Goal: Complete application form: Complete application form

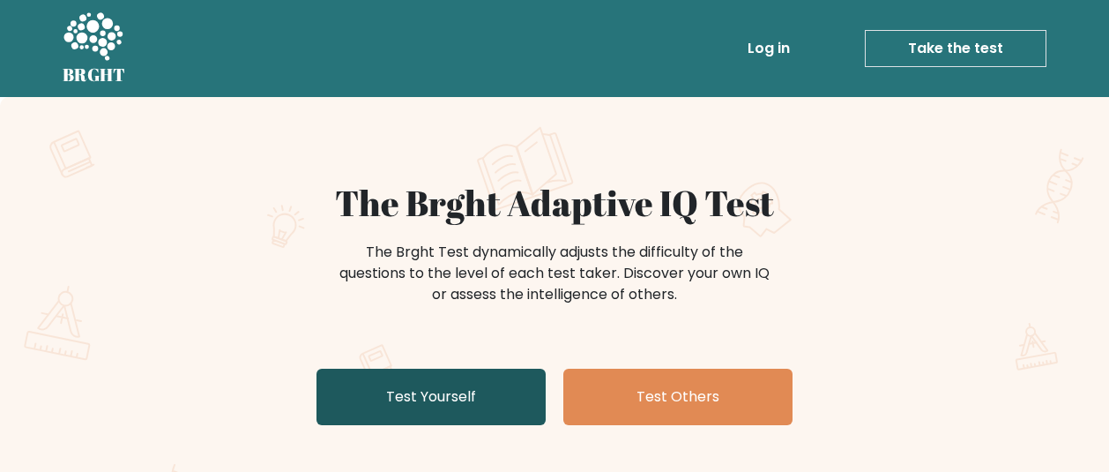
click at [501, 397] on link "Test Yourself" at bounding box center [431, 397] width 229 height 56
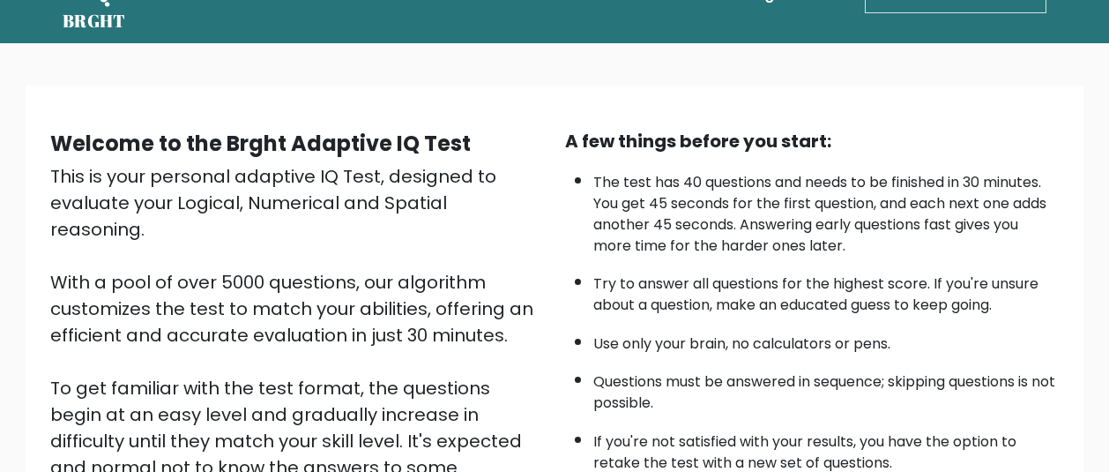
scroll to position [211, 0]
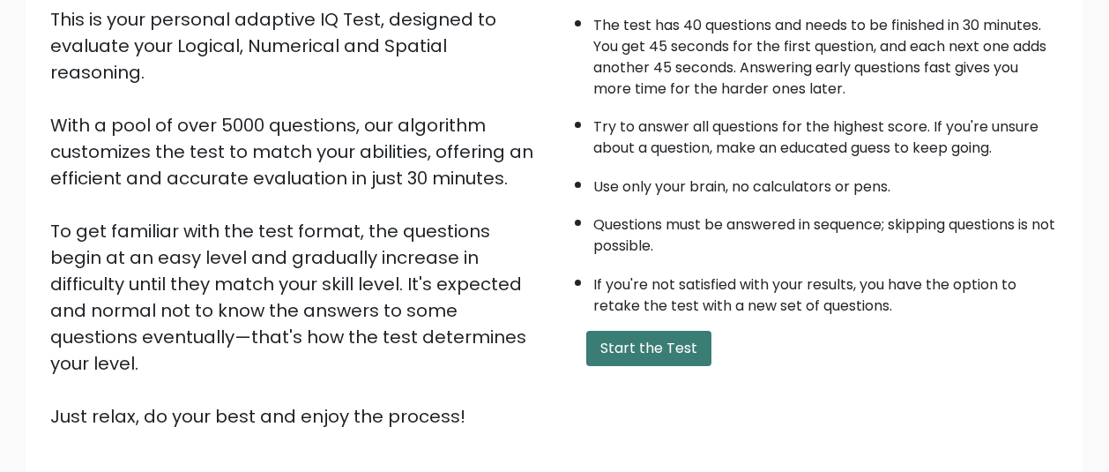
click at [643, 331] on button "Start the Test" at bounding box center [648, 348] width 125 height 35
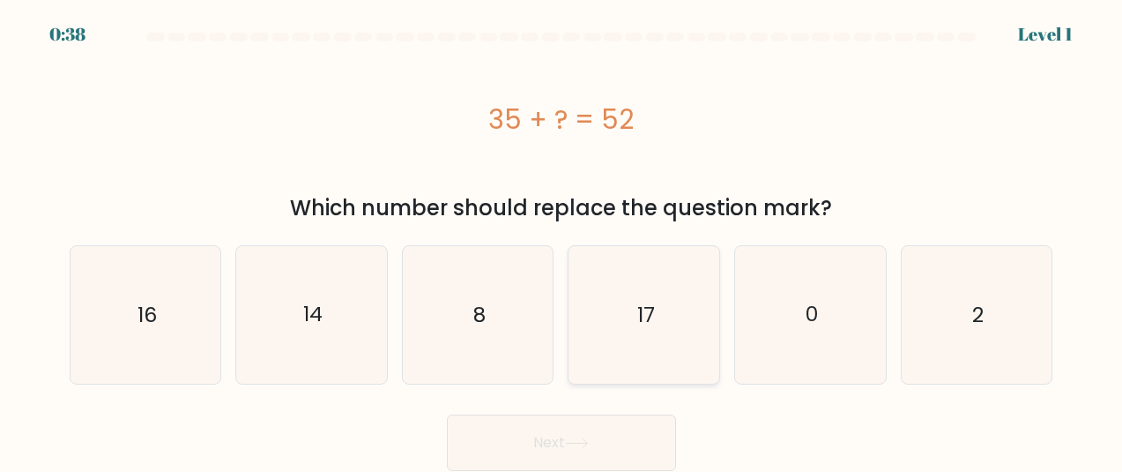
click at [622, 295] on icon "17" at bounding box center [645, 315] width 138 height 138
click at [563, 241] on input "d. 17" at bounding box center [562, 238] width 1 height 4
radio input "true"
click at [533, 436] on button "Next" at bounding box center [561, 442] width 229 height 56
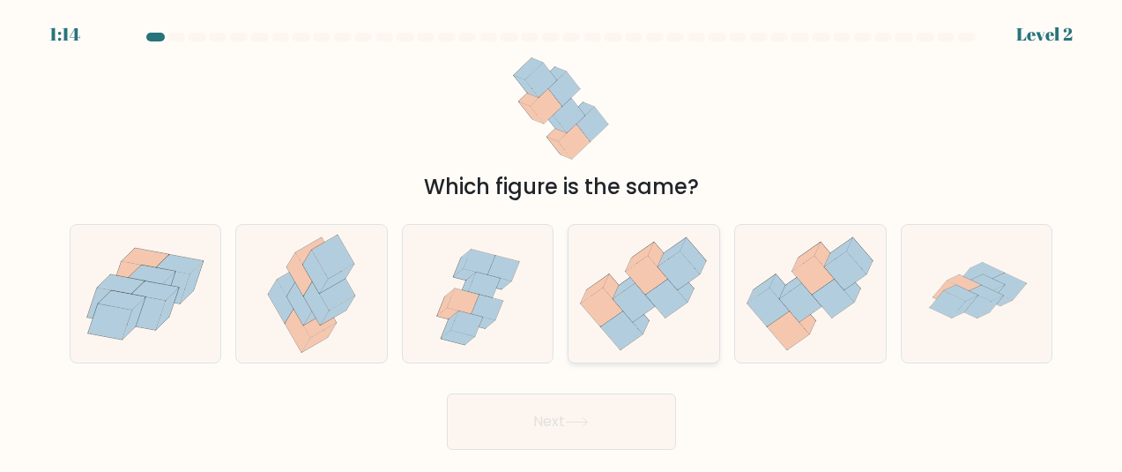
click at [600, 286] on icon at bounding box center [595, 288] width 28 height 28
click at [563, 241] on input "d." at bounding box center [562, 238] width 1 height 4
radio input "true"
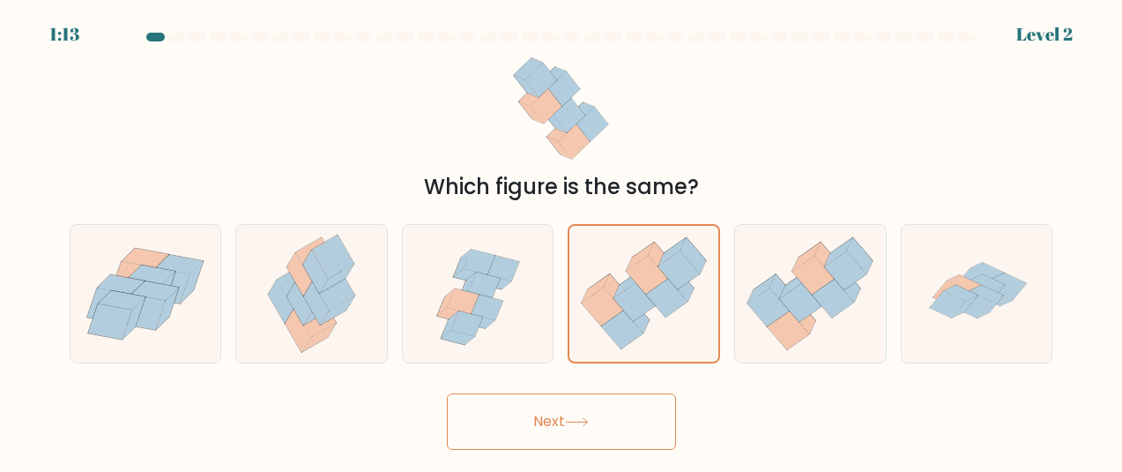
click at [572, 458] on body "1:13 Level 2" at bounding box center [561, 236] width 1122 height 472
click at [573, 429] on button "Next" at bounding box center [561, 421] width 229 height 56
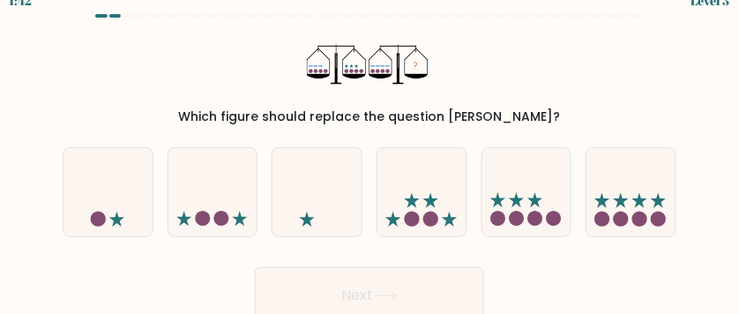
scroll to position [26, 0]
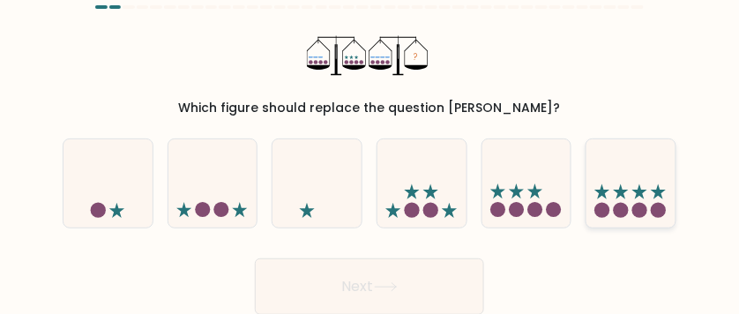
click at [597, 193] on icon at bounding box center [630, 182] width 89 height 73
click at [370, 136] on input "f." at bounding box center [369, 133] width 1 height 4
radio input "true"
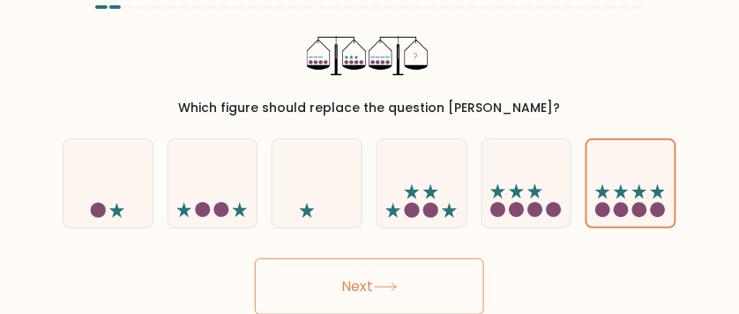
click at [414, 278] on button "Next" at bounding box center [369, 286] width 229 height 56
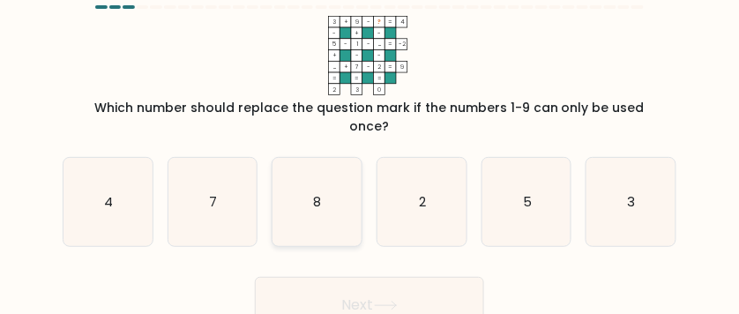
click at [308, 196] on icon "8" at bounding box center [316, 202] width 89 height 89
click at [369, 136] on input "c. 8" at bounding box center [369, 133] width 1 height 4
radio input "true"
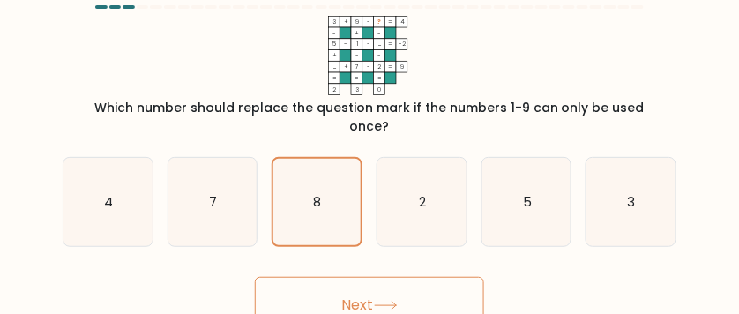
click at [335, 302] on button "Next" at bounding box center [369, 305] width 229 height 56
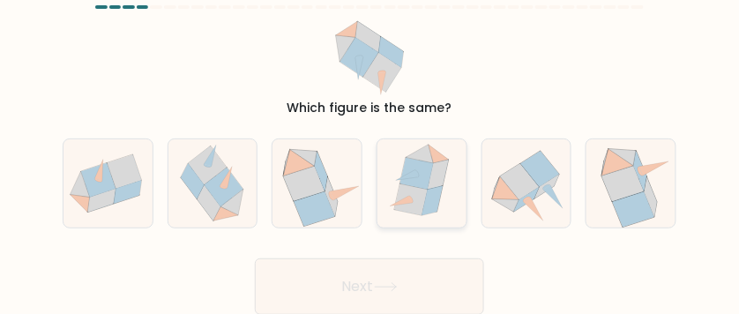
click at [415, 187] on icon at bounding box center [411, 199] width 34 height 32
click at [370, 136] on input "d." at bounding box center [369, 133] width 1 height 4
radio input "true"
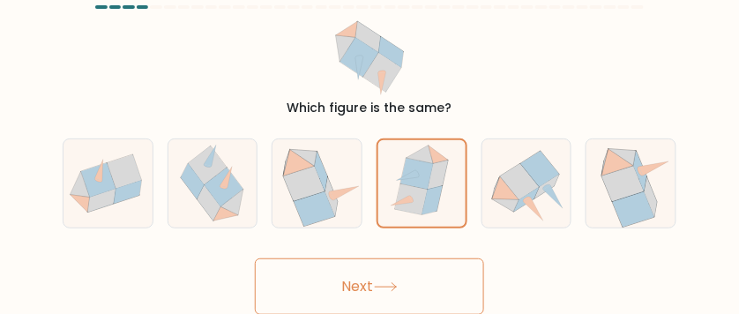
click at [397, 275] on button "Next" at bounding box center [369, 286] width 229 height 56
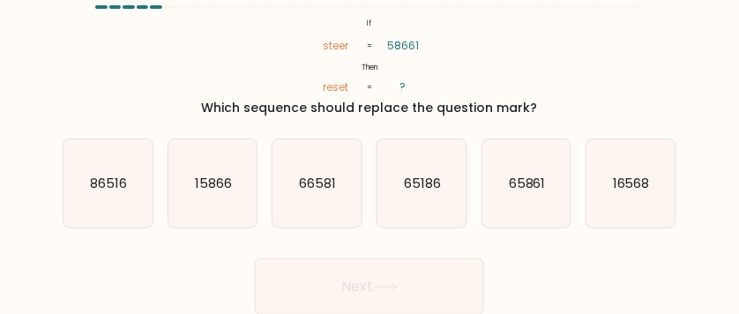
scroll to position [24, 0]
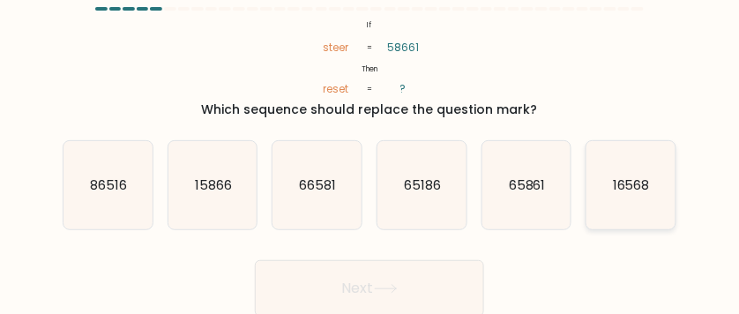
click at [637, 201] on icon "16568" at bounding box center [630, 185] width 89 height 89
click at [370, 138] on input "f. 16568" at bounding box center [369, 135] width 1 height 4
radio input "true"
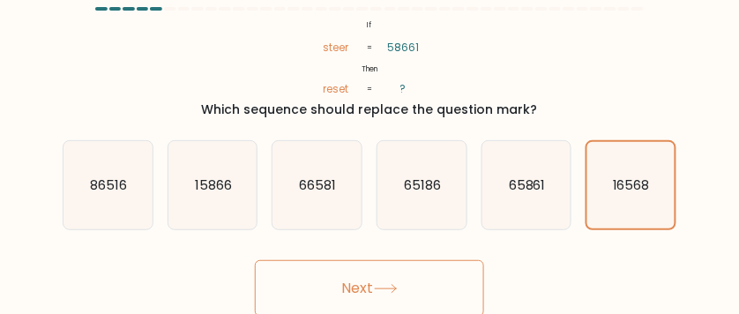
click at [407, 277] on button "Next" at bounding box center [369, 288] width 229 height 56
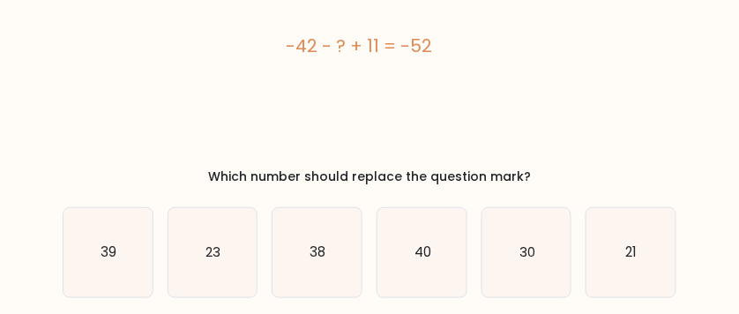
scroll to position [116, 0]
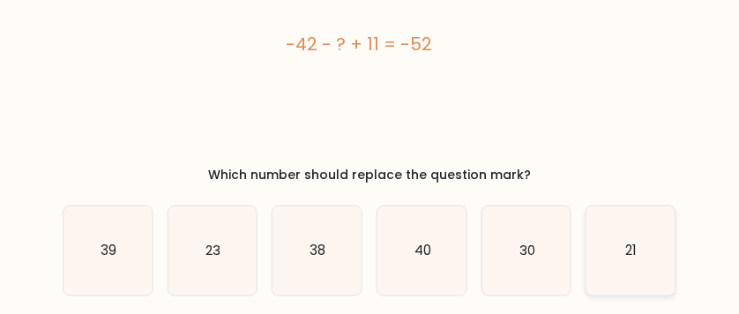
click at [630, 238] on icon "21" at bounding box center [630, 250] width 89 height 89
click at [370, 45] on input "f. 21" at bounding box center [369, 43] width 1 height 4
radio input "true"
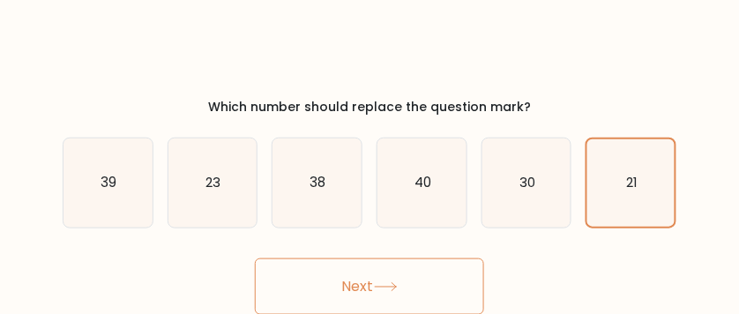
scroll to position [184, 0]
click at [398, 278] on button "Next" at bounding box center [369, 286] width 229 height 56
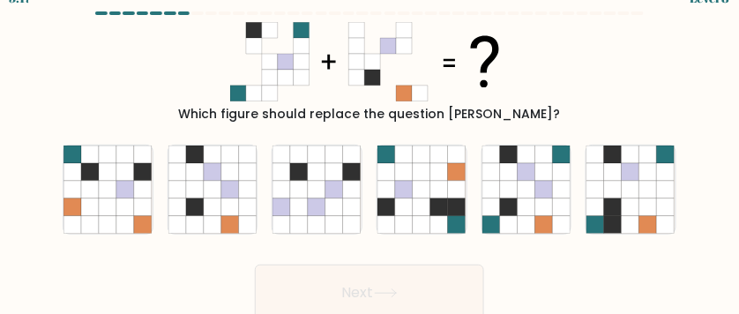
scroll to position [5, 0]
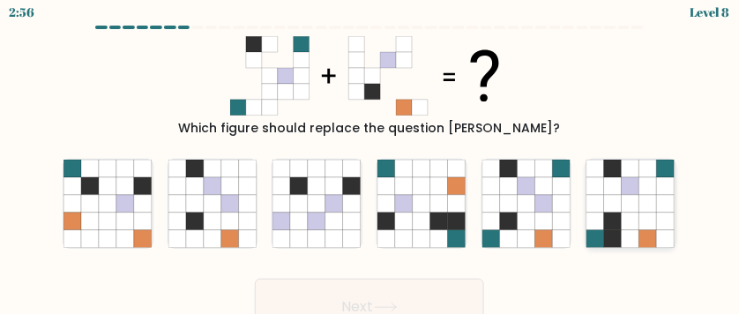
click at [616, 208] on icon at bounding box center [614, 204] width 18 height 18
click at [370, 156] on input "f." at bounding box center [369, 154] width 1 height 4
radio input "true"
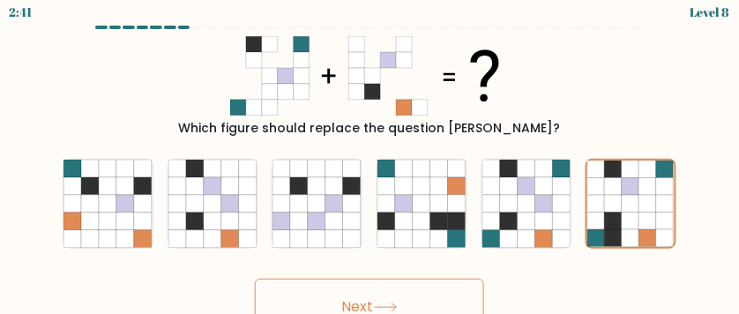
click at [419, 298] on button "Next" at bounding box center [369, 307] width 229 height 56
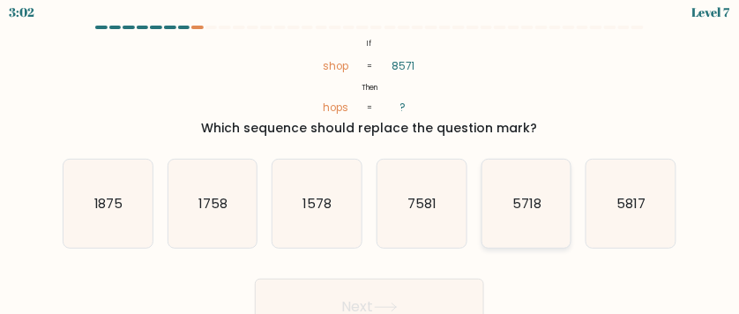
click at [543, 218] on icon "5718" at bounding box center [526, 204] width 89 height 89
click at [370, 156] on input "e. 5718" at bounding box center [369, 154] width 1 height 4
radio input "true"
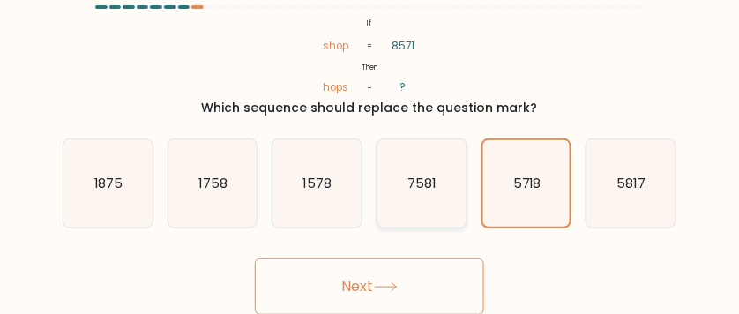
scroll to position [26, 0]
click at [412, 274] on button "Next" at bounding box center [369, 286] width 229 height 56
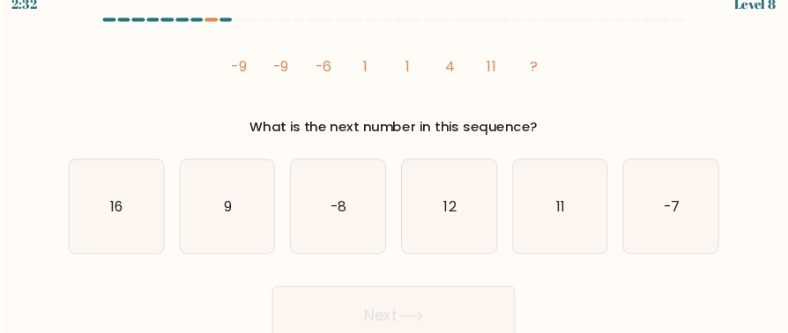
scroll to position [0, 0]
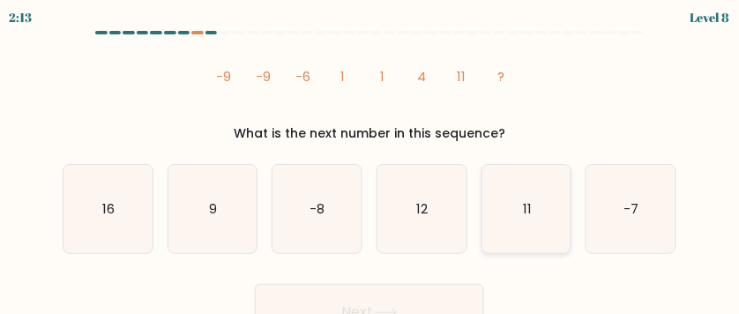
click at [532, 206] on icon "11" at bounding box center [526, 209] width 89 height 89
click at [370, 161] on input "e. 11" at bounding box center [369, 159] width 1 height 4
radio input "true"
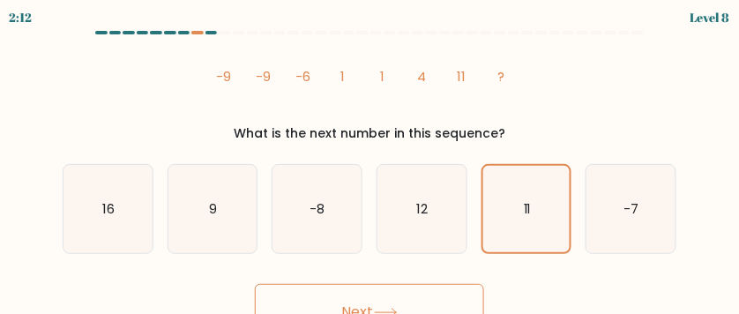
click at [394, 298] on button "Next" at bounding box center [369, 312] width 229 height 56
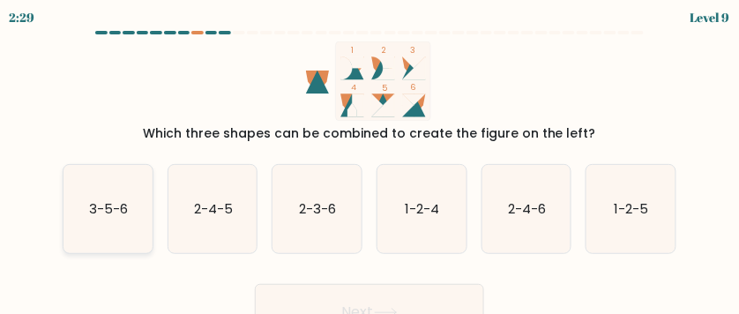
click at [116, 194] on icon "3-5-6" at bounding box center [107, 209] width 89 height 89
click at [369, 161] on input "a. 3-5-6" at bounding box center [369, 159] width 1 height 4
radio input "true"
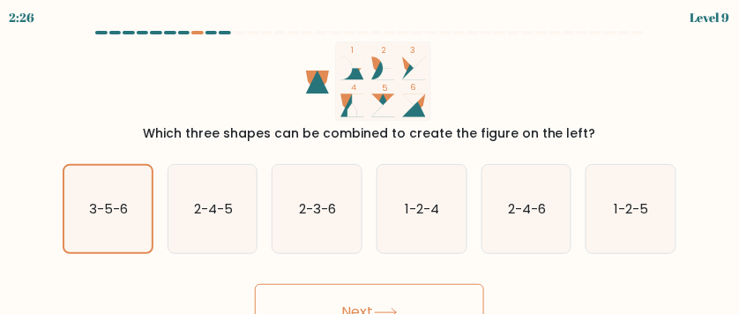
click at [336, 304] on button "Next" at bounding box center [369, 312] width 229 height 56
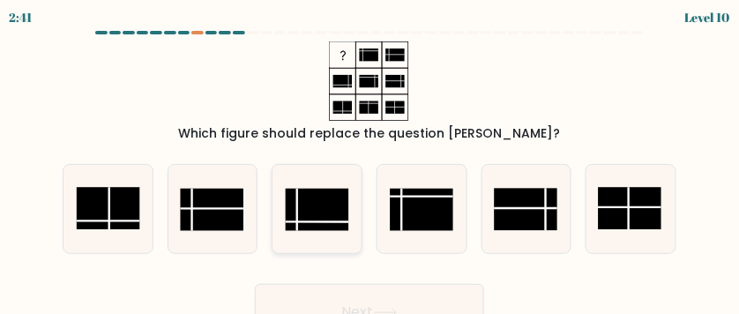
click at [302, 216] on rect at bounding box center [317, 210] width 63 height 42
click at [369, 161] on input "c." at bounding box center [369, 159] width 1 height 4
radio input "true"
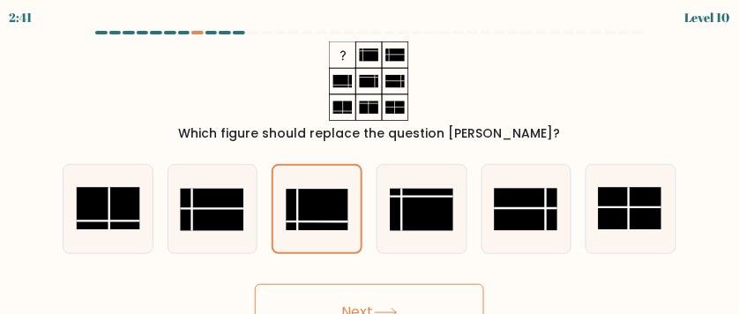
click at [342, 295] on button "Next" at bounding box center [369, 312] width 229 height 56
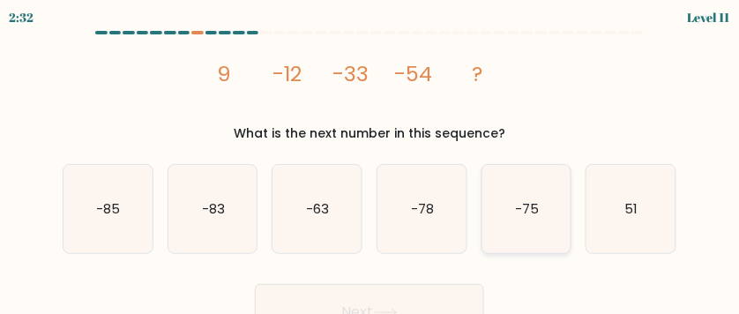
click at [508, 183] on icon "-75" at bounding box center [526, 209] width 89 height 89
click at [370, 161] on input "e. -75" at bounding box center [369, 159] width 1 height 4
radio input "true"
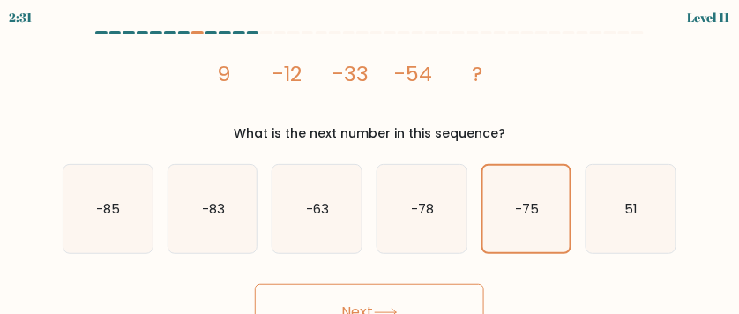
click at [415, 295] on button "Next" at bounding box center [369, 312] width 229 height 56
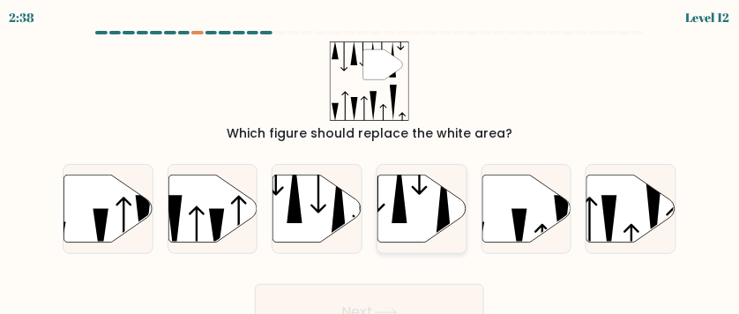
click at [421, 185] on icon at bounding box center [421, 209] width 89 height 68
click at [370, 161] on input "d." at bounding box center [369, 159] width 1 height 4
radio input "true"
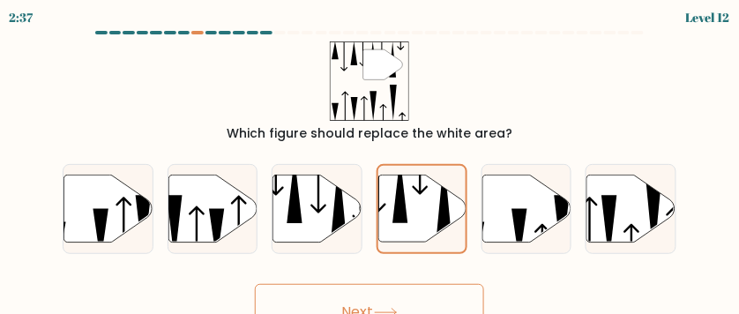
click at [441, 299] on button "Next" at bounding box center [369, 312] width 229 height 56
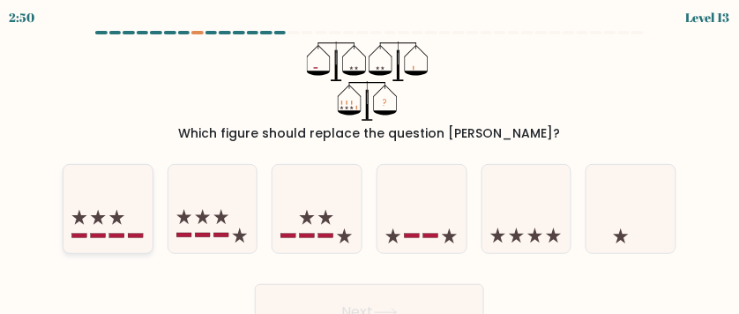
click at [116, 211] on icon at bounding box center [107, 208] width 89 height 73
click at [369, 161] on input "a." at bounding box center [369, 159] width 1 height 4
radio input "true"
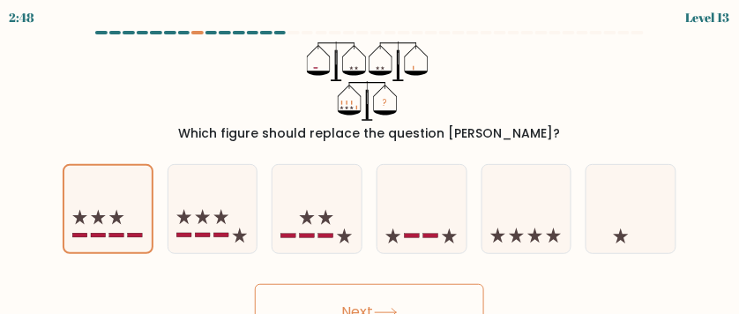
click at [339, 309] on button "Next" at bounding box center [369, 312] width 229 height 56
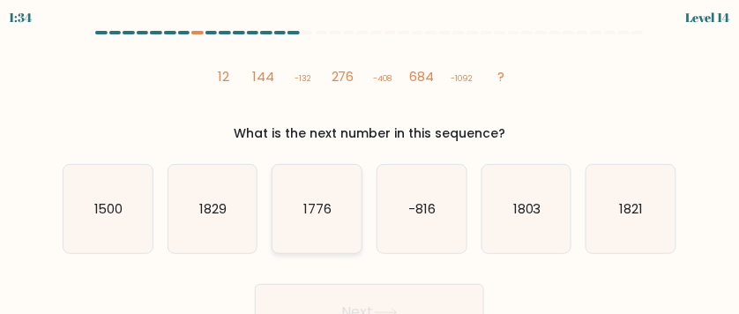
click at [352, 229] on icon "1776" at bounding box center [316, 209] width 89 height 89
click at [369, 161] on input "c. 1776" at bounding box center [369, 159] width 1 height 4
radio input "true"
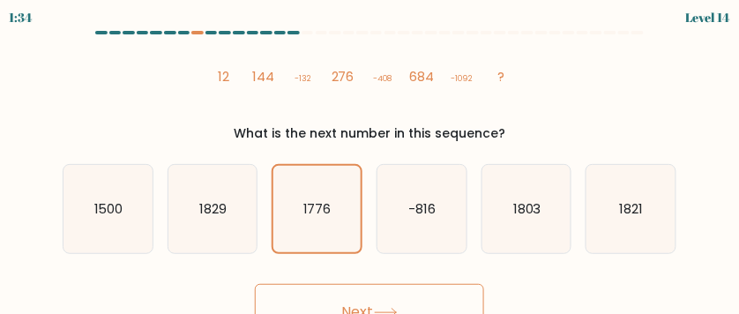
click at [358, 302] on button "Next" at bounding box center [369, 312] width 229 height 56
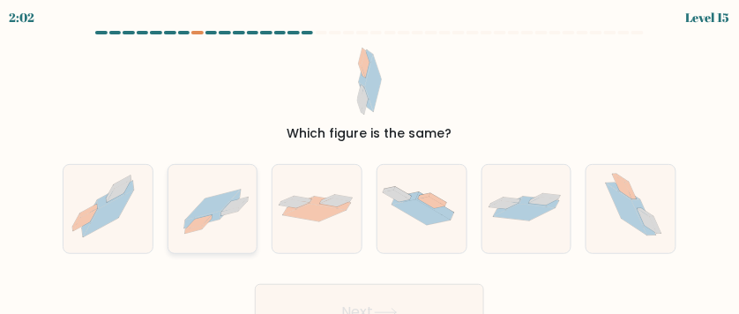
click at [181, 204] on icon at bounding box center [212, 208] width 89 height 63
click at [369, 161] on input "b." at bounding box center [369, 159] width 1 height 4
radio input "true"
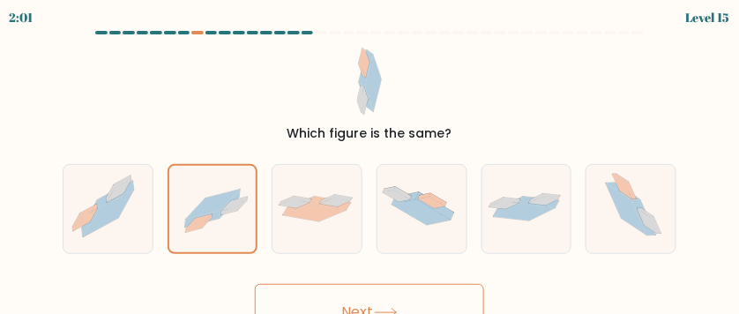
click at [375, 297] on button "Next" at bounding box center [369, 312] width 229 height 56
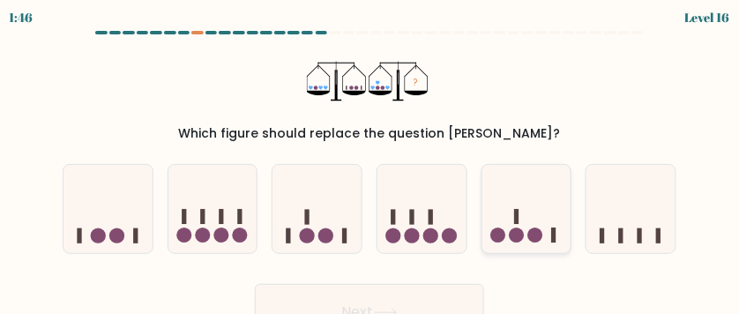
click at [518, 175] on icon at bounding box center [526, 208] width 89 height 73
click at [370, 161] on input "e." at bounding box center [369, 159] width 1 height 4
radio input "true"
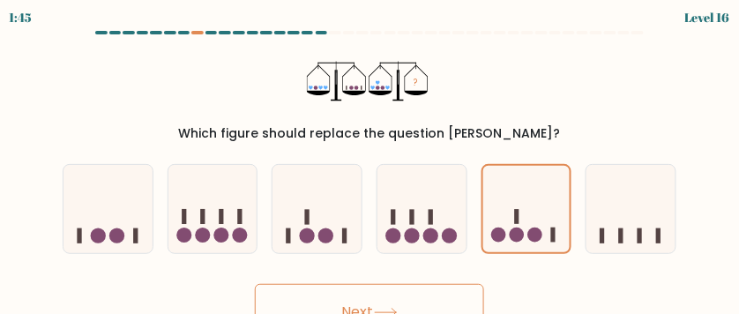
click at [353, 294] on button "Next" at bounding box center [369, 312] width 229 height 56
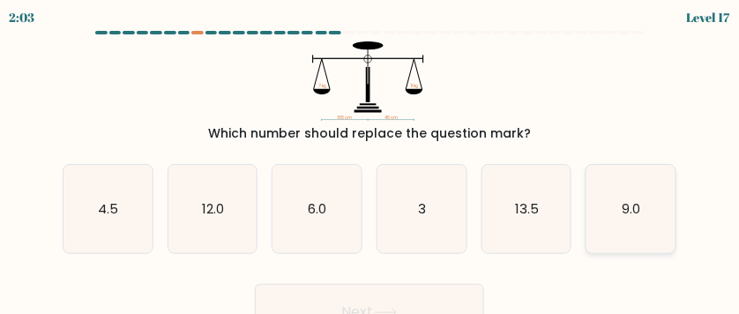
click at [610, 197] on icon "9.0" at bounding box center [630, 209] width 89 height 89
click at [370, 161] on input "f. 9.0" at bounding box center [369, 159] width 1 height 4
radio input "true"
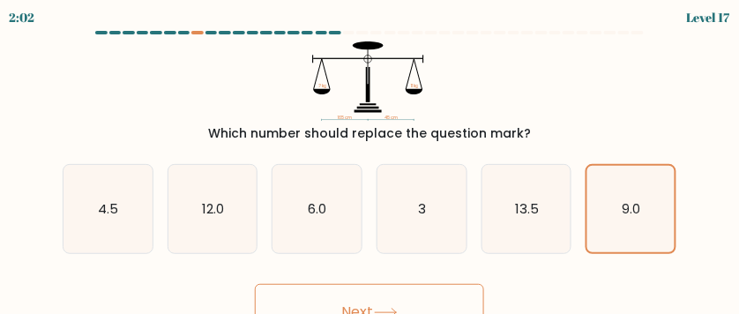
click at [448, 282] on div "Next" at bounding box center [369, 307] width 635 height 65
click at [444, 288] on button "Next" at bounding box center [369, 312] width 229 height 56
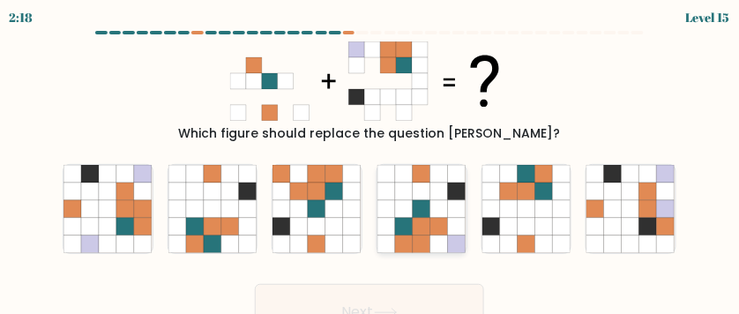
click at [448, 217] on icon at bounding box center [439, 209] width 18 height 18
click at [370, 161] on input "d." at bounding box center [369, 159] width 1 height 4
radio input "true"
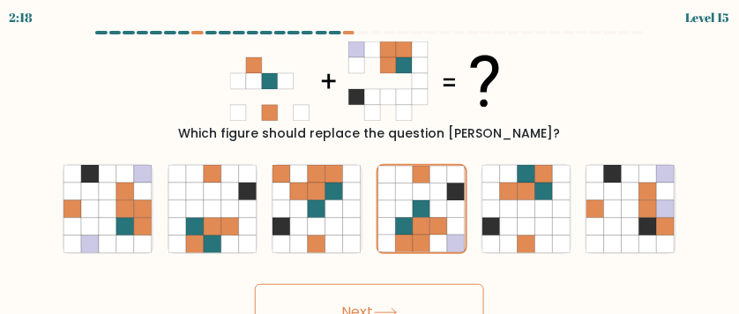
click at [435, 290] on button "Next" at bounding box center [369, 312] width 229 height 56
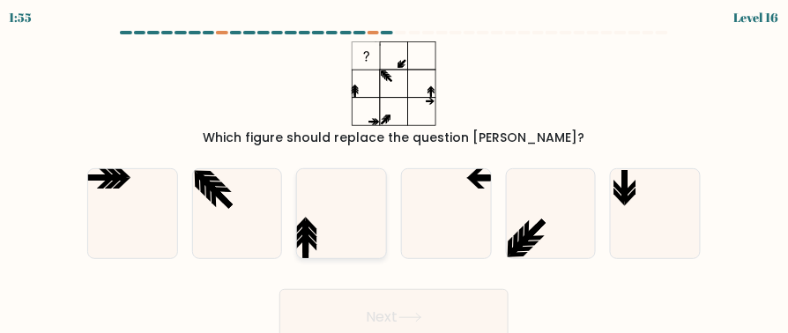
click at [376, 212] on icon at bounding box center [341, 213] width 89 height 89
click at [394, 171] on input "c." at bounding box center [394, 169] width 1 height 4
radio input "true"
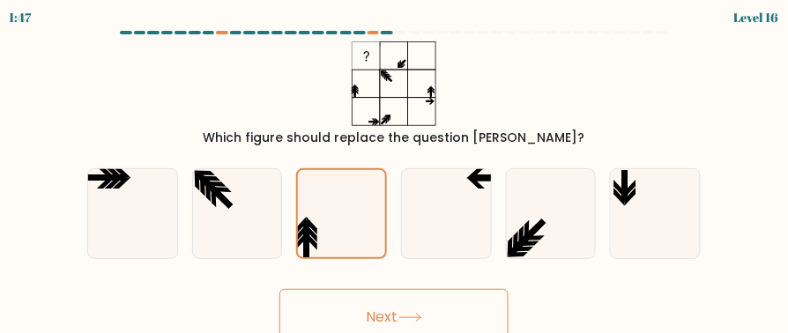
click at [180, 198] on div "a." at bounding box center [132, 213] width 105 height 91
click at [642, 203] on icon at bounding box center [655, 213] width 89 height 89
click at [395, 171] on input "f." at bounding box center [394, 169] width 1 height 4
radio input "true"
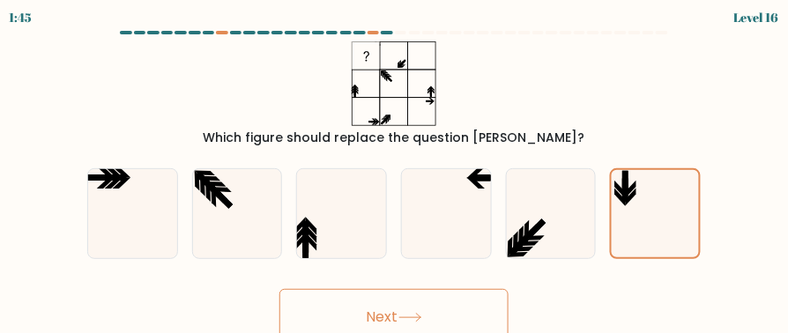
click at [766, 27] on div "1:45 Level 16" at bounding box center [394, 15] width 788 height 31
click at [444, 316] on button "Next" at bounding box center [394, 317] width 229 height 56
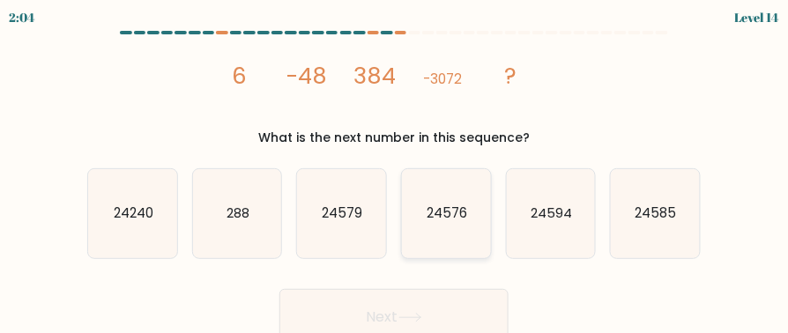
click at [449, 212] on text "24576" at bounding box center [447, 214] width 41 height 19
click at [395, 171] on input "d. 24576" at bounding box center [394, 169] width 1 height 4
radio input "true"
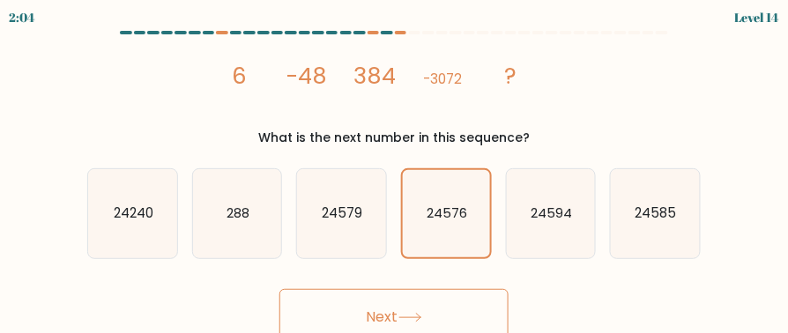
click at [420, 295] on button "Next" at bounding box center [394, 317] width 229 height 56
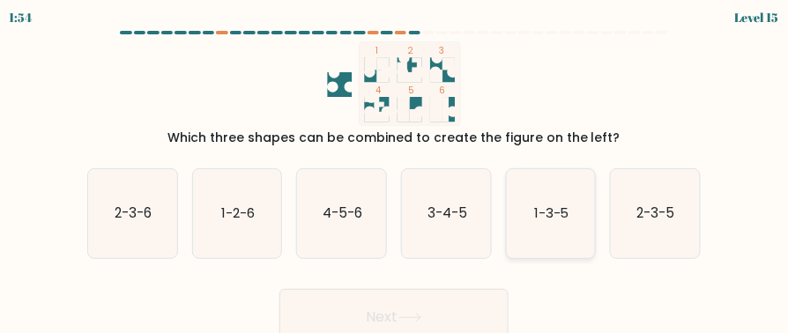
click at [563, 204] on icon "1-3-5" at bounding box center [551, 213] width 89 height 89
click at [395, 171] on input "e. 1-3-5" at bounding box center [394, 169] width 1 height 4
radio input "true"
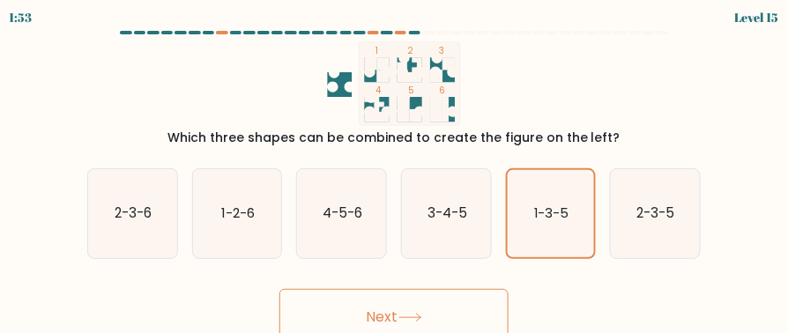
click at [414, 309] on button "Next" at bounding box center [394, 317] width 229 height 56
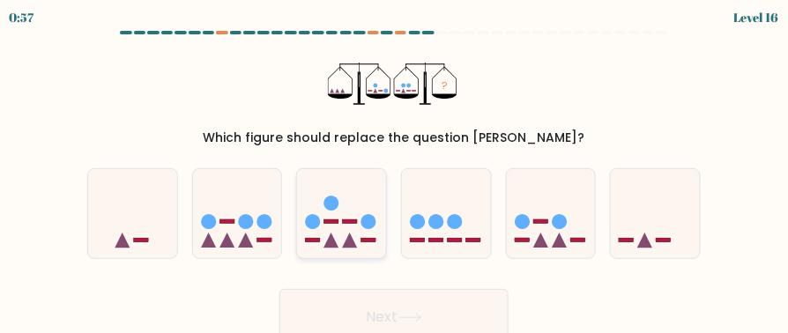
click at [369, 236] on icon at bounding box center [341, 213] width 89 height 73
click at [394, 171] on input "c." at bounding box center [394, 169] width 1 height 4
radio input "true"
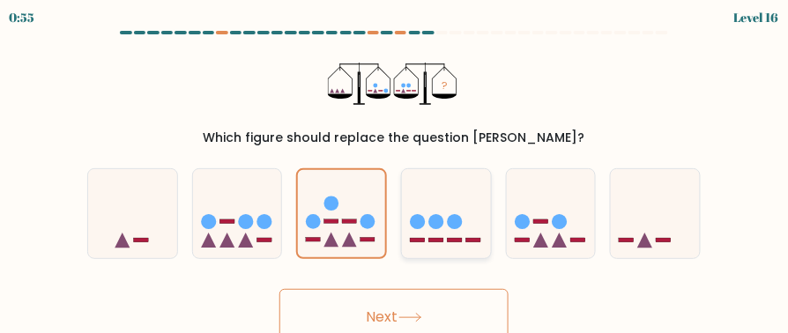
click at [448, 220] on icon at bounding box center [446, 213] width 89 height 73
click at [395, 171] on input "d." at bounding box center [394, 169] width 1 height 4
radio input "true"
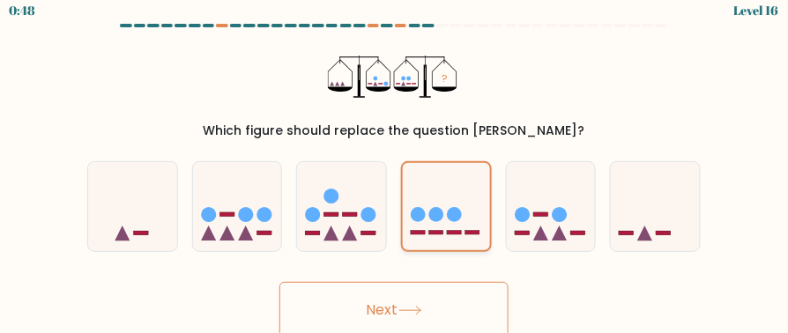
scroll to position [11, 0]
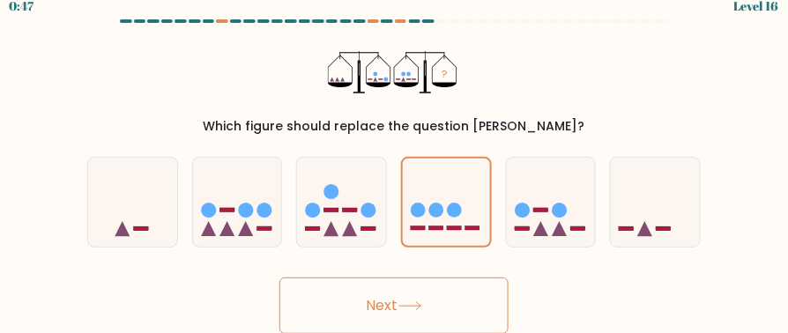
click at [400, 296] on button "Next" at bounding box center [394, 306] width 229 height 56
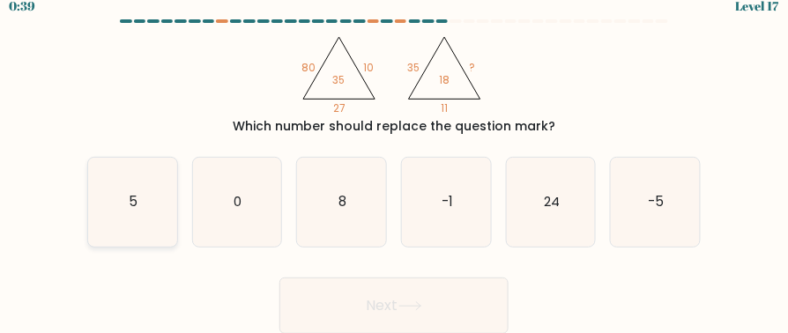
click at [141, 186] on icon "5" at bounding box center [132, 202] width 89 height 89
click at [394, 160] on input "a. 5" at bounding box center [394, 157] width 1 height 4
radio input "true"
click at [381, 294] on button "Next" at bounding box center [394, 306] width 229 height 56
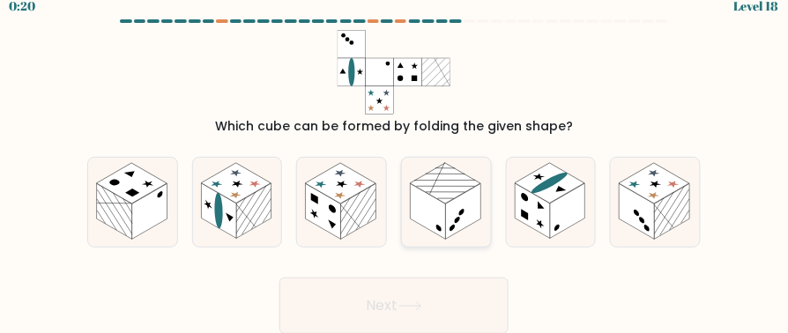
click at [432, 224] on rect at bounding box center [428, 211] width 35 height 56
click at [395, 160] on input "d." at bounding box center [394, 157] width 1 height 4
radio input "true"
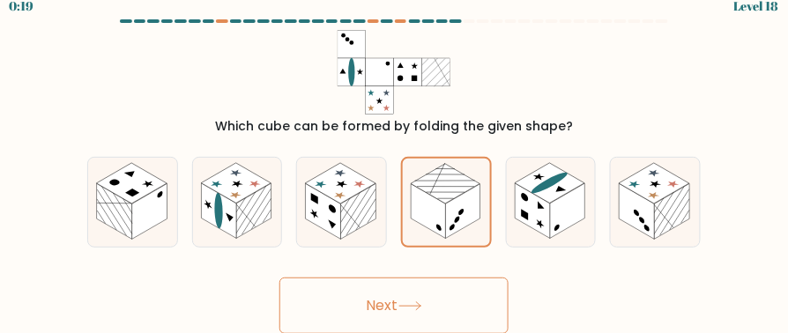
click at [431, 306] on button "Next" at bounding box center [394, 306] width 229 height 56
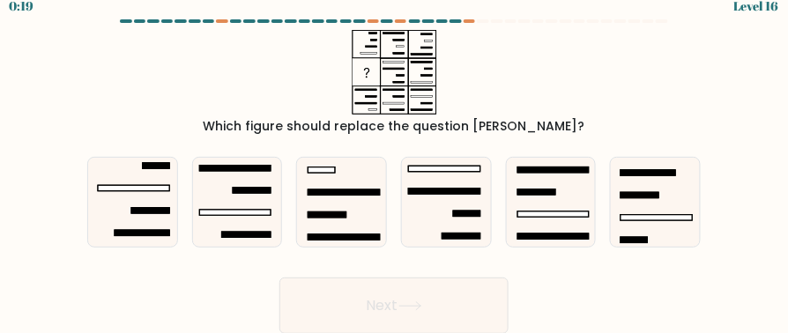
click at [377, 69] on rect at bounding box center [366, 72] width 27 height 27
click at [395, 56] on icon at bounding box center [394, 72] width 221 height 85
click at [572, 201] on icon at bounding box center [551, 202] width 89 height 89
click at [395, 160] on input "e." at bounding box center [394, 157] width 1 height 4
radio input "true"
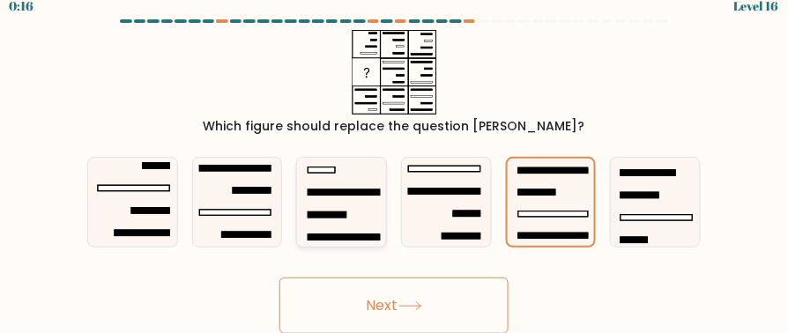
click at [363, 193] on rect at bounding box center [344, 192] width 71 height 5
click at [394, 160] on input "c." at bounding box center [394, 157] width 1 height 4
radio input "true"
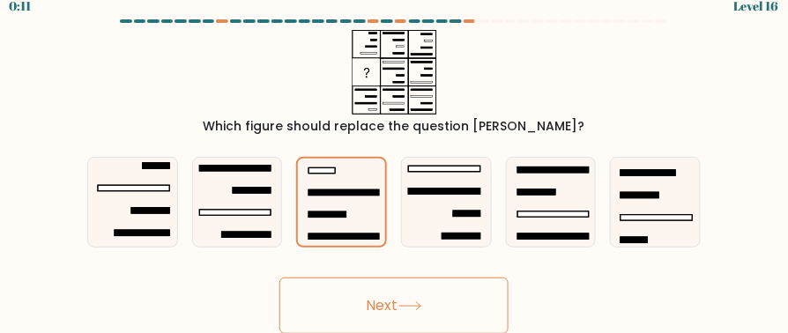
click at [405, 294] on button "Next" at bounding box center [394, 306] width 229 height 56
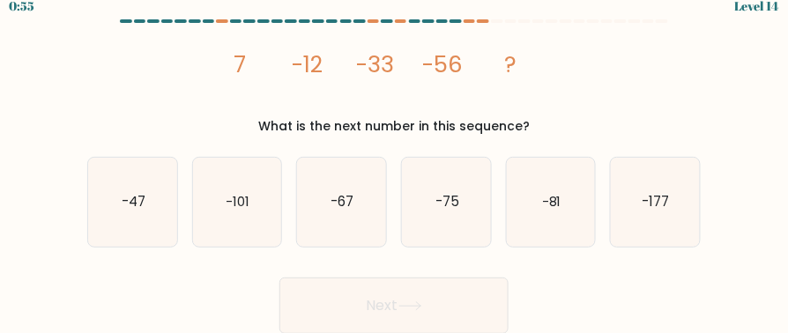
click at [442, 290] on button "Next" at bounding box center [394, 306] width 229 height 56
click at [205, 77] on div "image/svg+xml 7 -12 -33 -56 ? What is the next number in this sequence?" at bounding box center [394, 83] width 635 height 106
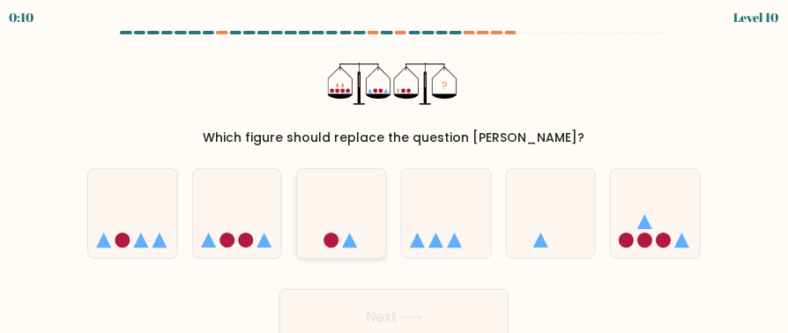
click at [359, 211] on icon at bounding box center [341, 213] width 89 height 73
click at [394, 171] on input "c." at bounding box center [394, 169] width 1 height 4
radio input "true"
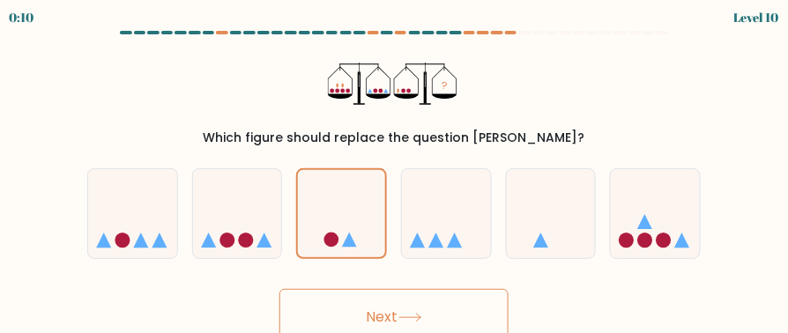
click at [416, 295] on button "Next" at bounding box center [394, 317] width 229 height 56
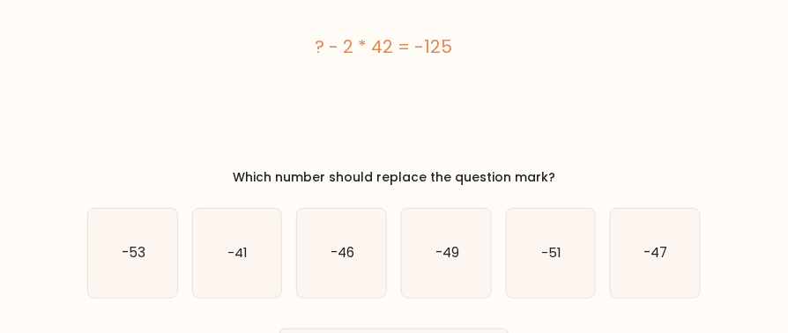
scroll to position [114, 0]
click at [266, 249] on icon "-41" at bounding box center [237, 253] width 89 height 89
click at [394, 57] on input "b. -41" at bounding box center [394, 55] width 1 height 4
radio input "true"
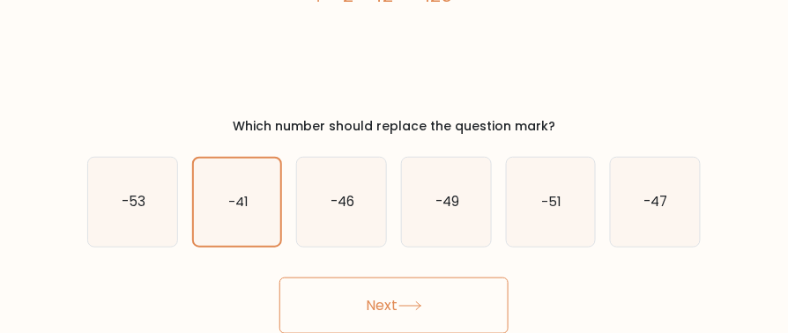
click at [400, 308] on button "Next" at bounding box center [394, 306] width 229 height 56
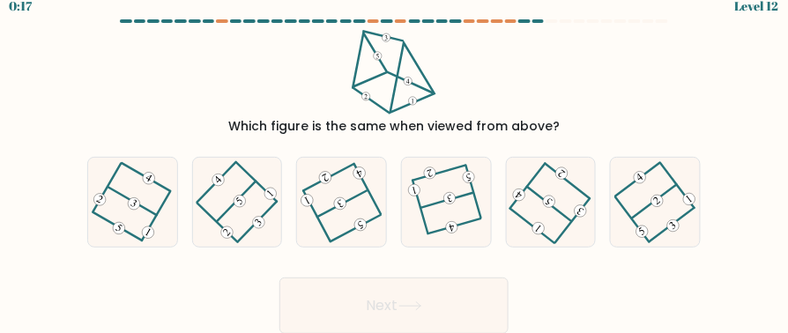
click at [395, 188] on div "d." at bounding box center [446, 202] width 105 height 91
click at [449, 201] on 594 at bounding box center [450, 198] width 14 height 14
click at [395, 160] on input "d." at bounding box center [394, 157] width 1 height 4
radio input "true"
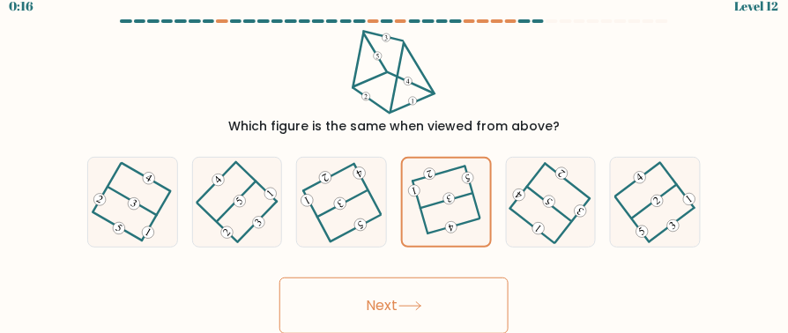
click at [418, 297] on button "Next" at bounding box center [394, 306] width 229 height 56
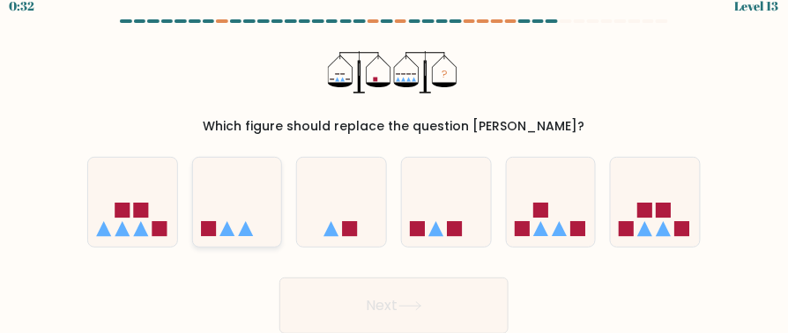
click at [220, 209] on icon at bounding box center [237, 202] width 89 height 73
click at [394, 160] on input "b." at bounding box center [394, 157] width 1 height 4
radio input "true"
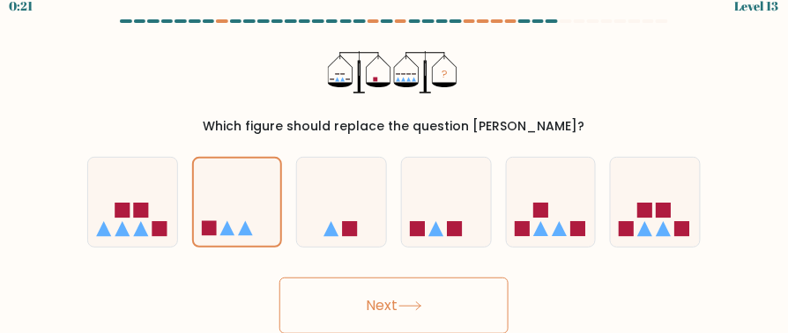
click at [432, 308] on button "Next" at bounding box center [394, 306] width 229 height 56
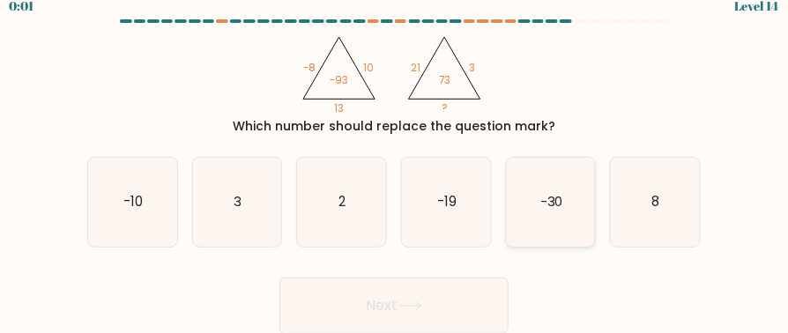
click at [548, 220] on icon "-30" at bounding box center [551, 202] width 89 height 89
click at [395, 160] on input "e. -30" at bounding box center [394, 157] width 1 height 4
radio input "true"
click at [425, 311] on button "Next" at bounding box center [394, 306] width 229 height 56
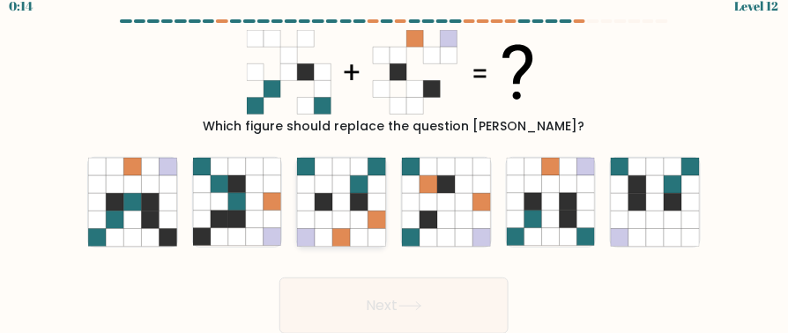
click at [372, 199] on icon at bounding box center [378, 202] width 18 height 18
click at [394, 160] on input "c." at bounding box center [394, 157] width 1 height 4
radio input "true"
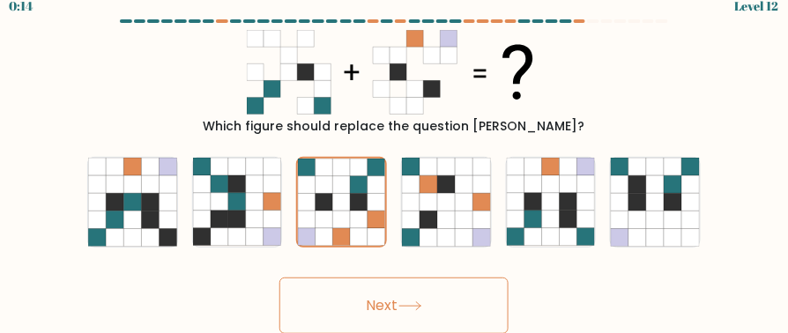
click at [382, 313] on button "Next" at bounding box center [394, 306] width 229 height 56
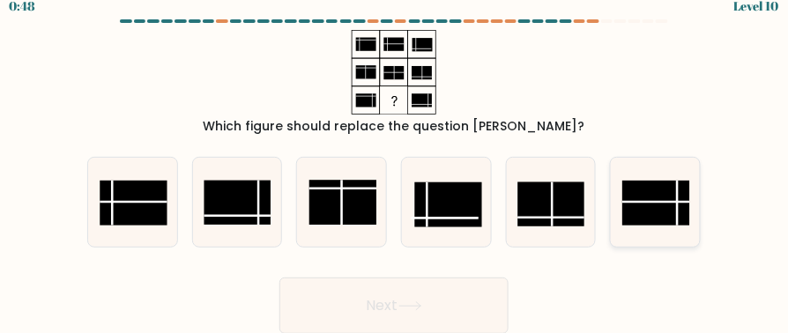
click at [688, 197] on rect at bounding box center [656, 203] width 67 height 45
click at [395, 160] on input "f." at bounding box center [394, 157] width 1 height 4
radio input "true"
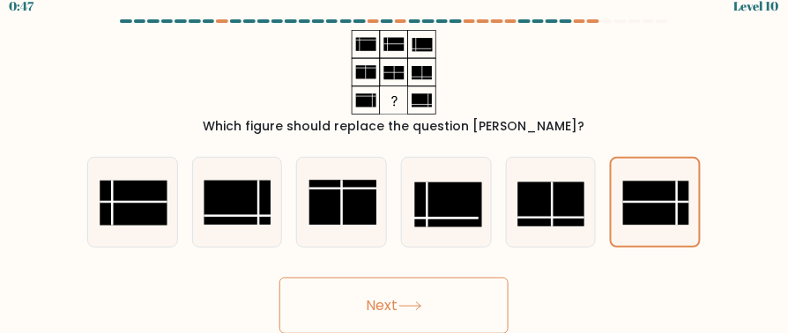
click at [443, 296] on button "Next" at bounding box center [394, 306] width 229 height 56
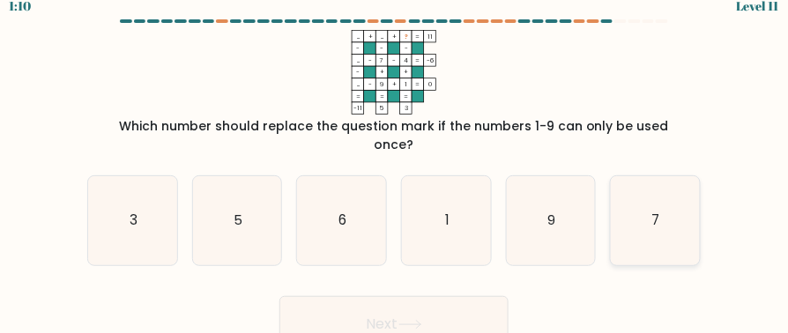
click at [647, 209] on icon "7" at bounding box center [655, 220] width 89 height 89
click at [395, 160] on input "f. 7" at bounding box center [394, 157] width 1 height 4
radio input "true"
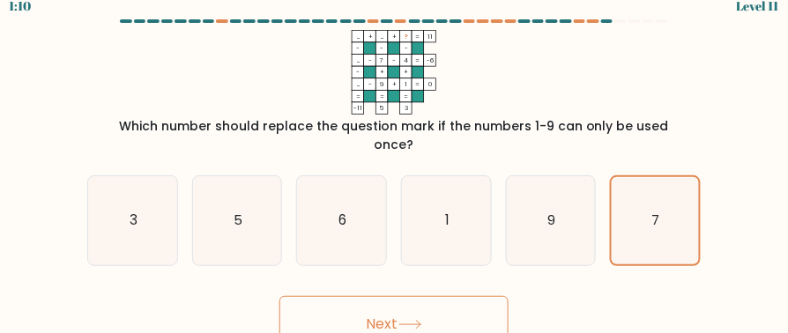
click at [395, 296] on button "Next" at bounding box center [394, 324] width 229 height 56
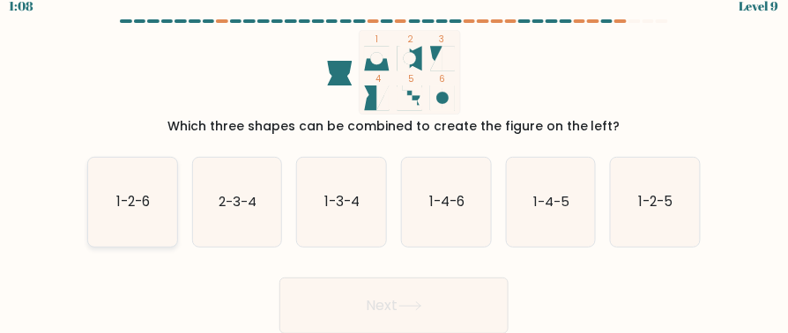
click at [138, 209] on text "1-2-6" at bounding box center [133, 202] width 34 height 19
click at [394, 160] on input "a. 1-2-6" at bounding box center [394, 157] width 1 height 4
radio input "true"
click at [378, 287] on button "Next" at bounding box center [394, 306] width 229 height 56
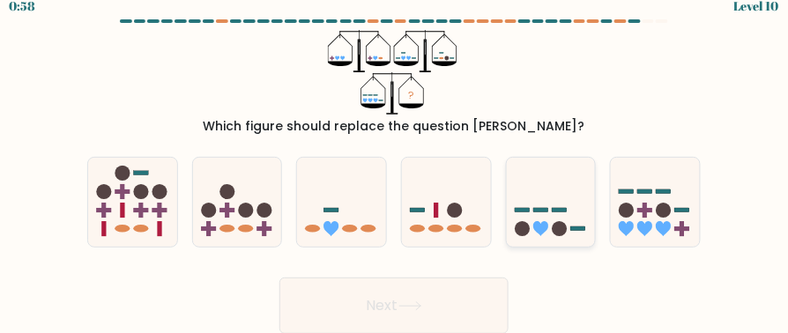
click at [591, 228] on icon at bounding box center [551, 202] width 89 height 73
click at [395, 160] on input "e." at bounding box center [394, 157] width 1 height 4
radio input "true"
click at [448, 299] on button "Next" at bounding box center [394, 306] width 229 height 56
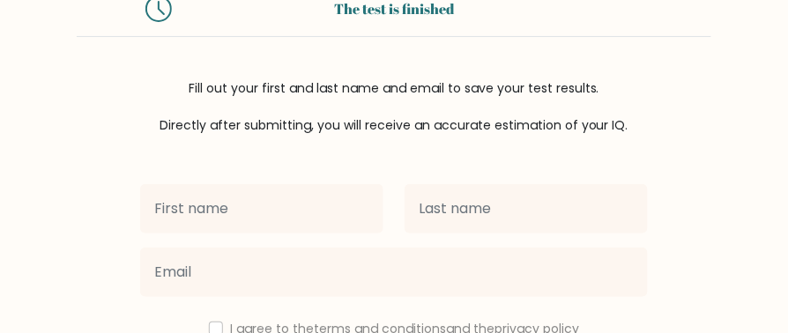
scroll to position [131, 0]
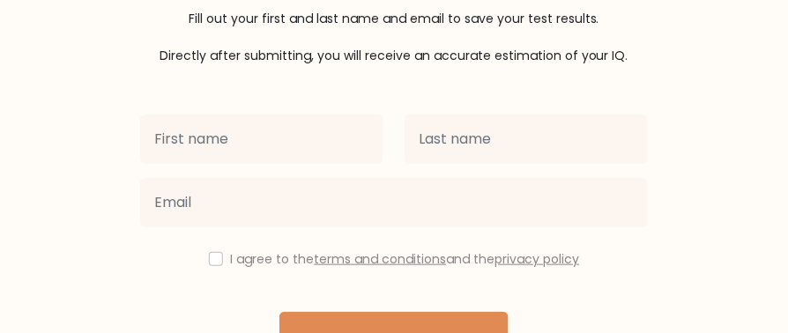
click at [244, 144] on input "text" at bounding box center [261, 139] width 243 height 49
type input "Rose"
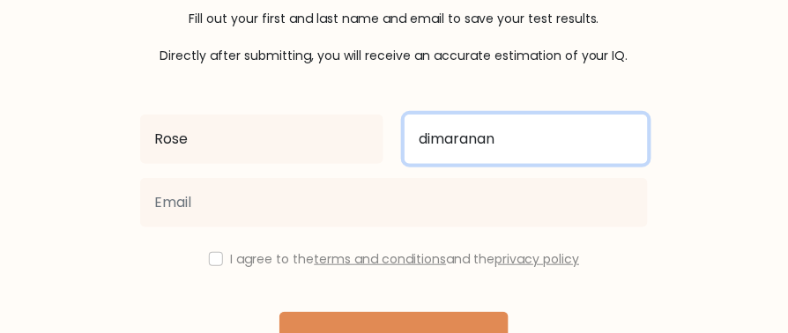
type input "dimaranan"
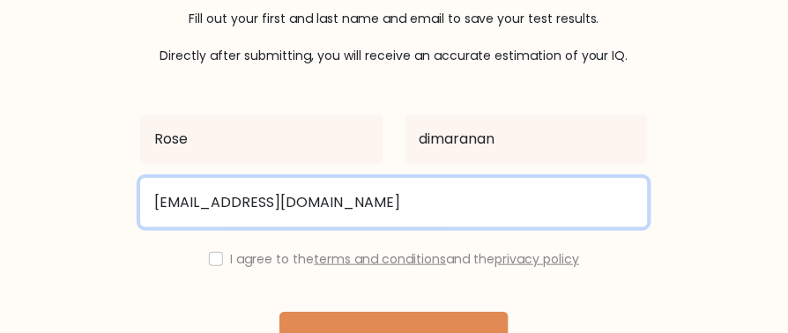
type input "[EMAIL_ADDRESS][DOMAIN_NAME]"
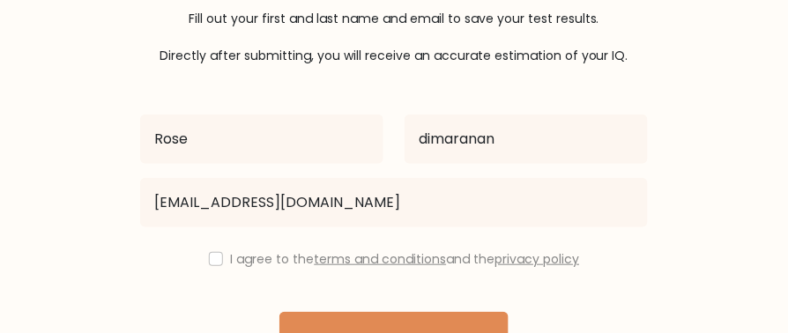
click at [201, 257] on div "I agree to the terms and conditions and the privacy policy" at bounding box center [394, 259] width 529 height 21
click at [222, 268] on div "I agree to the terms and conditions and the privacy policy" at bounding box center [394, 259] width 529 height 21
click at [216, 266] on div "I agree to the terms and conditions and the privacy policy" at bounding box center [394, 259] width 529 height 21
click at [209, 259] on input "checkbox" at bounding box center [216, 259] width 14 height 14
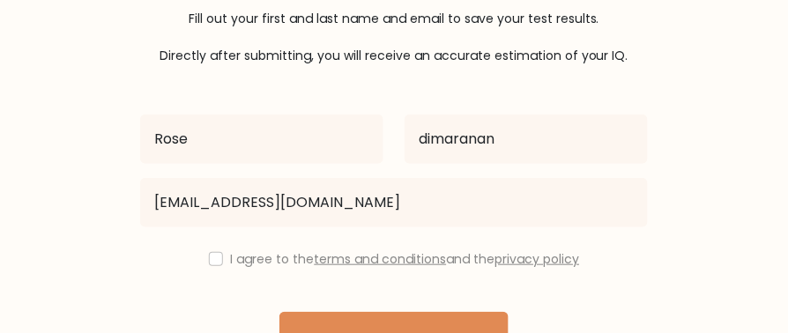
click at [209, 251] on div "I agree to the terms and conditions and the privacy policy" at bounding box center [394, 259] width 529 height 21
click at [211, 262] on input "checkbox" at bounding box center [216, 259] width 14 height 14
checkbox input "true"
click at [326, 308] on div "Rose dimaranan dimarananrose@gmail.com I agree to the terms and conditions and …" at bounding box center [394, 236] width 529 height 343
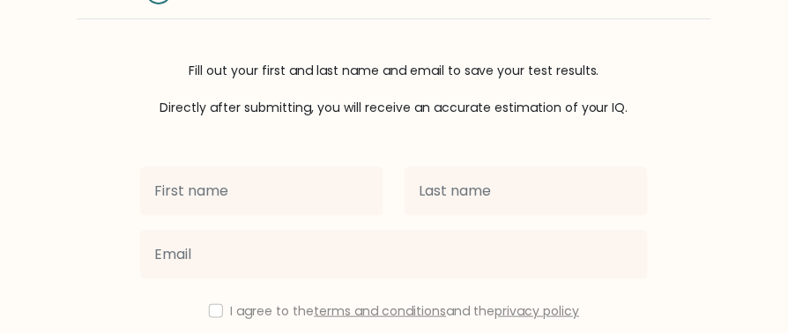
scroll to position [130, 0]
type input "rose"
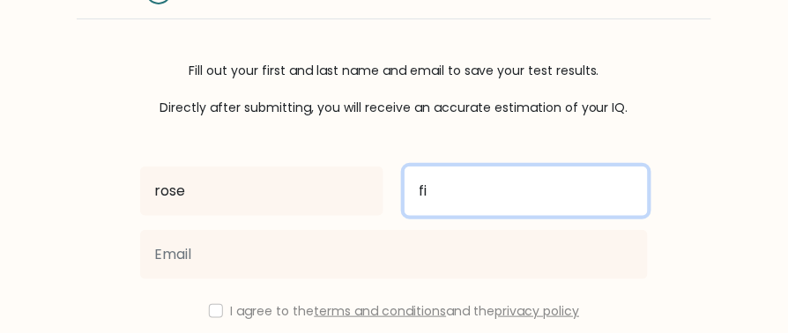
type input "f"
type input "dimaranan"
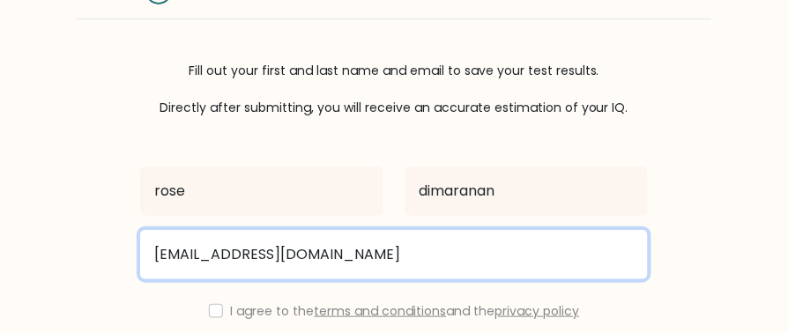
type input "[EMAIL_ADDRESS][DOMAIN_NAME]"
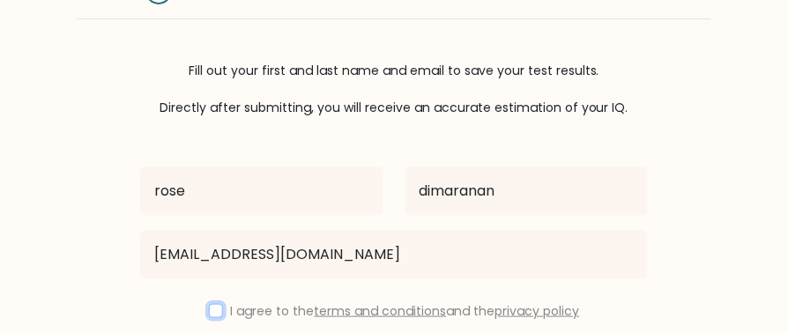
click at [210, 309] on input "checkbox" at bounding box center [216, 311] width 14 height 14
checkbox input "true"
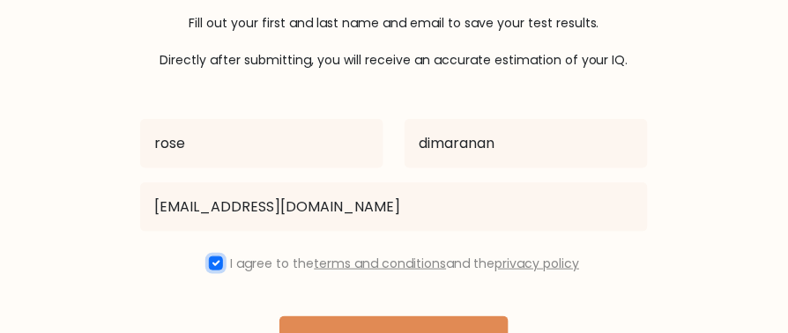
scroll to position [299, 0]
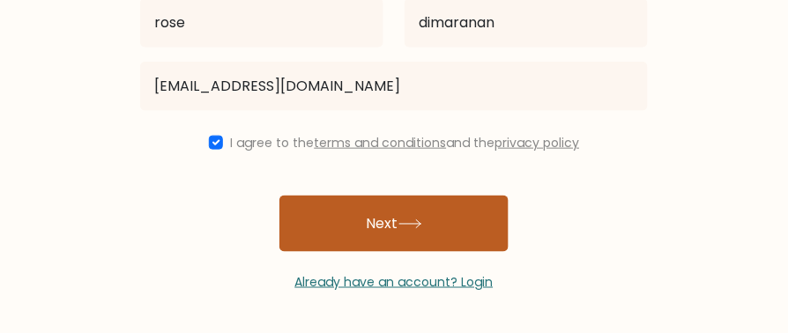
click at [377, 243] on button "Next" at bounding box center [394, 224] width 229 height 56
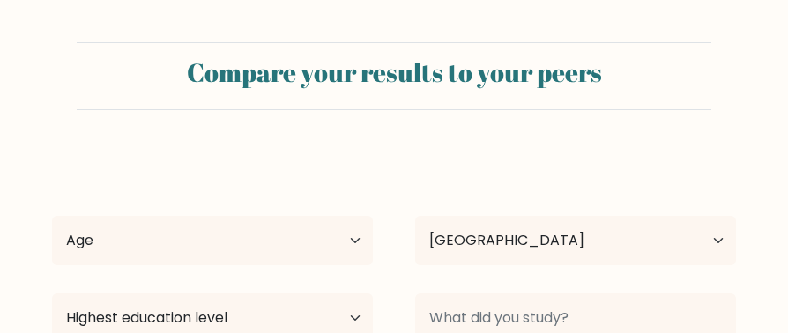
select select "PH"
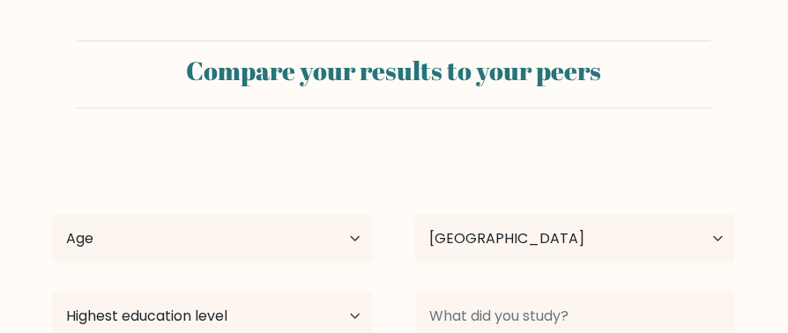
scroll to position [140, 0]
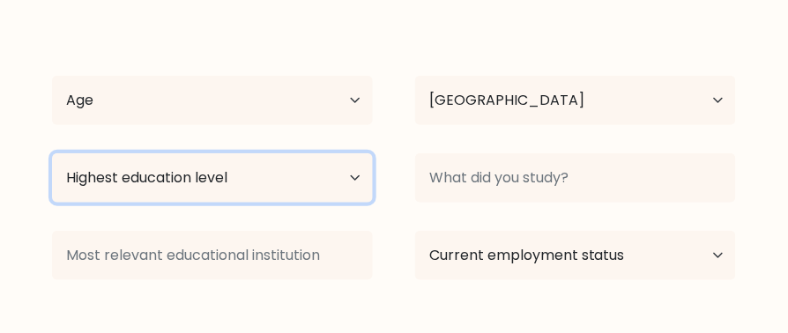
click at [347, 167] on select "Highest education level No schooling Primary Lower Secondary Upper Secondary Oc…" at bounding box center [212, 177] width 321 height 49
select select "bachelors_degree"
click at [52, 153] on select "Highest education level No schooling Primary Lower Secondary Upper Secondary Oc…" at bounding box center [212, 177] width 321 height 49
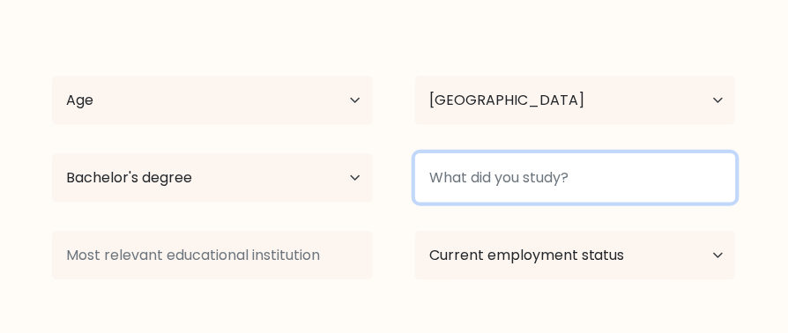
click at [479, 158] on input at bounding box center [575, 177] width 321 height 49
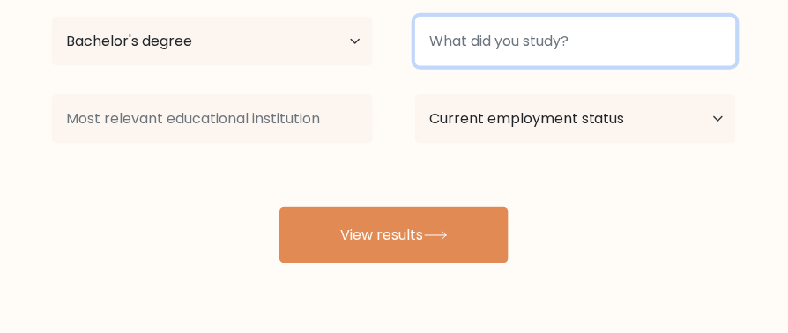
scroll to position [262, 0]
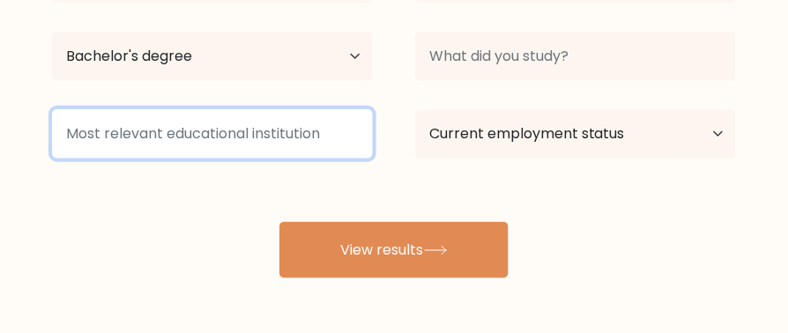
click at [286, 152] on input at bounding box center [212, 133] width 321 height 49
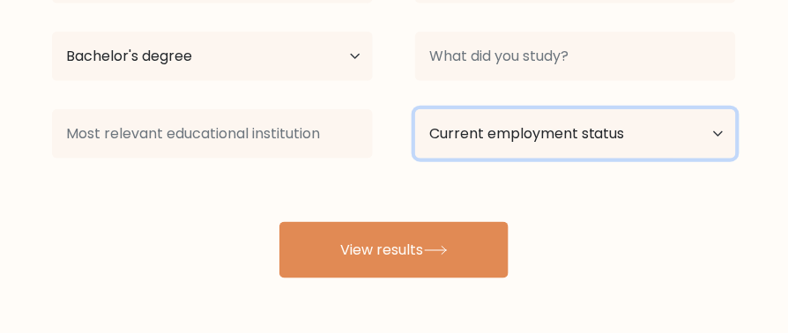
click at [548, 121] on select "Current employment status Employed Student Retired Other / prefer not to answer" at bounding box center [575, 133] width 321 height 49
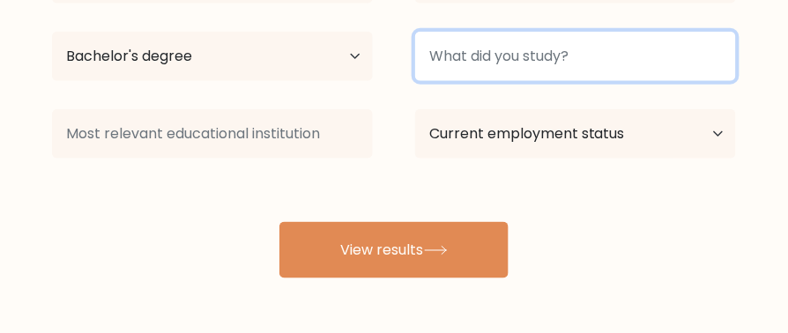
click at [497, 49] on input at bounding box center [575, 56] width 321 height 49
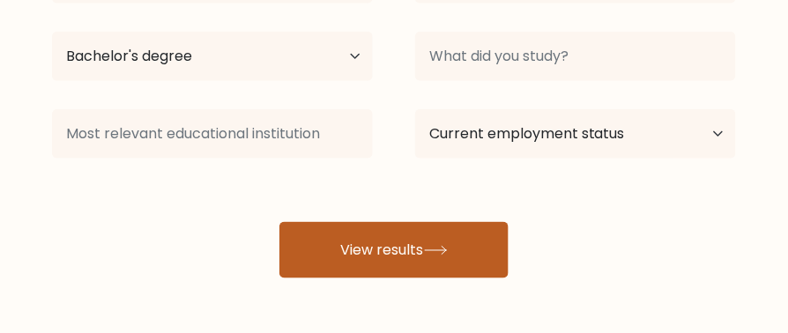
click at [423, 231] on button "View results" at bounding box center [394, 250] width 229 height 56
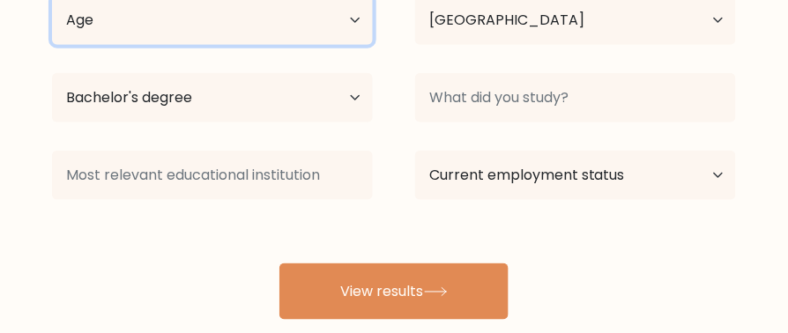
scroll to position [216, 0]
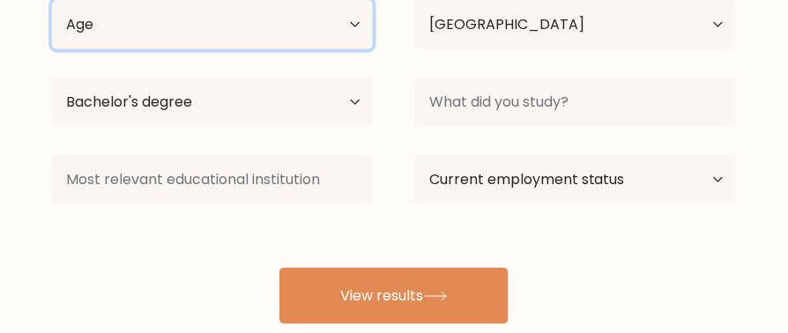
click at [318, 34] on select "Age Under 18 years old 18-24 years old 25-34 years old 35-44 years old 45-54 ye…" at bounding box center [212, 24] width 321 height 49
select select "25_34"
click at [52, 0] on select "Age Under 18 years old 18-24 years old 25-34 years old 35-44 years old 45-54 ye…" at bounding box center [212, 24] width 321 height 49
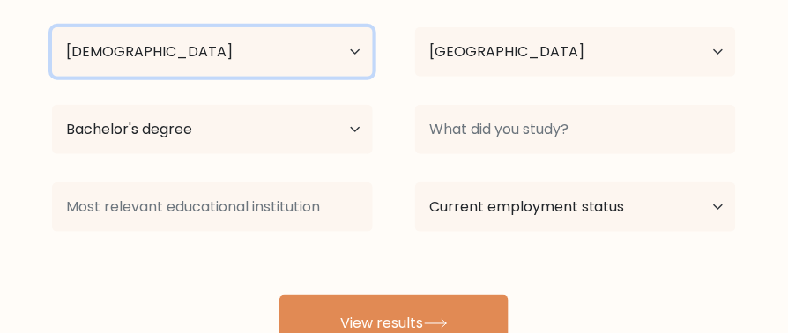
scroll to position [189, 0]
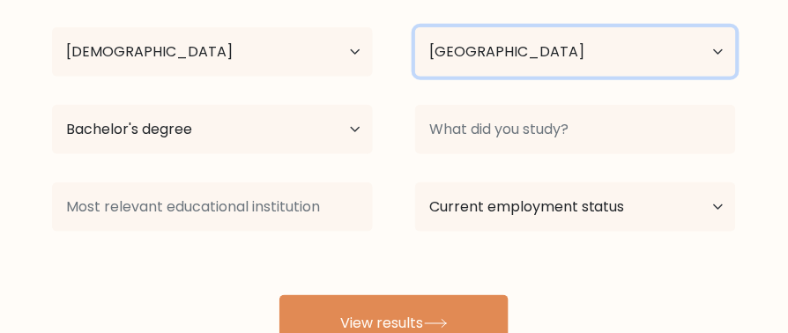
click at [490, 64] on select "Country Afghanistan Albania Algeria American Samoa Andorra Angola Anguilla Anta…" at bounding box center [575, 51] width 321 height 49
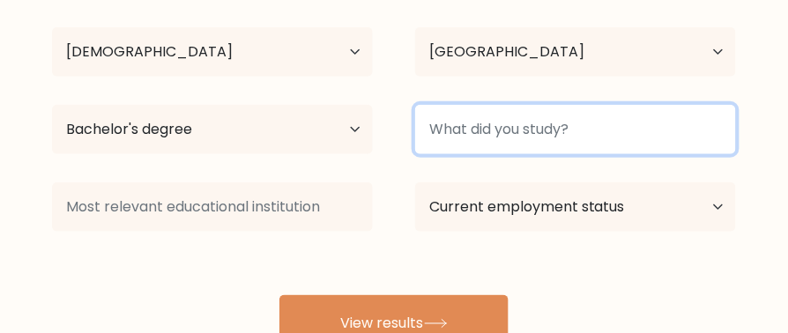
click at [557, 141] on input at bounding box center [575, 129] width 321 height 49
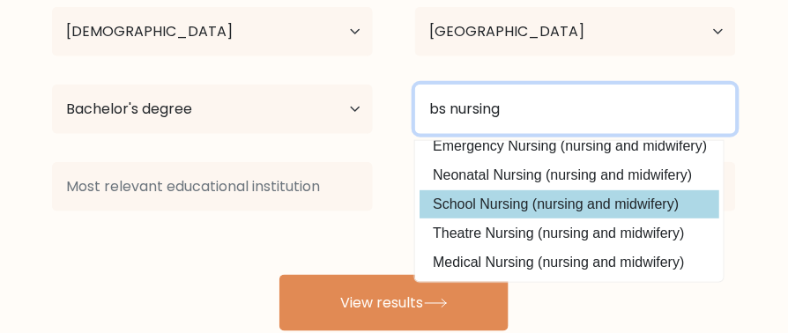
scroll to position [212, 0]
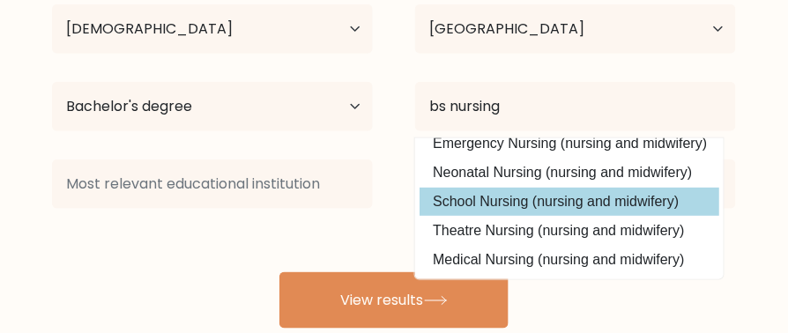
click at [576, 210] on option "School Nursing (nursing and midwifery)" at bounding box center [570, 202] width 300 height 28
type input "School Nursing"
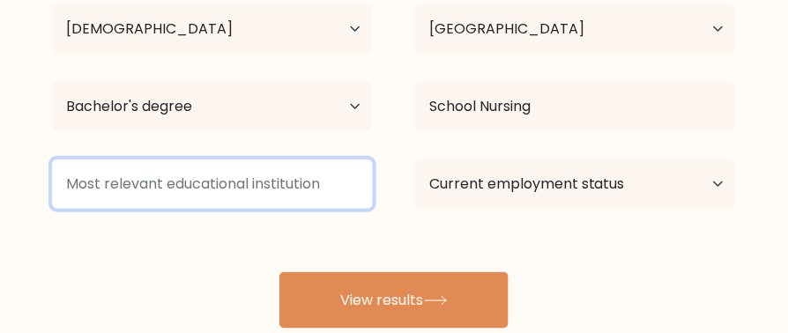
click at [227, 194] on input at bounding box center [212, 184] width 321 height 49
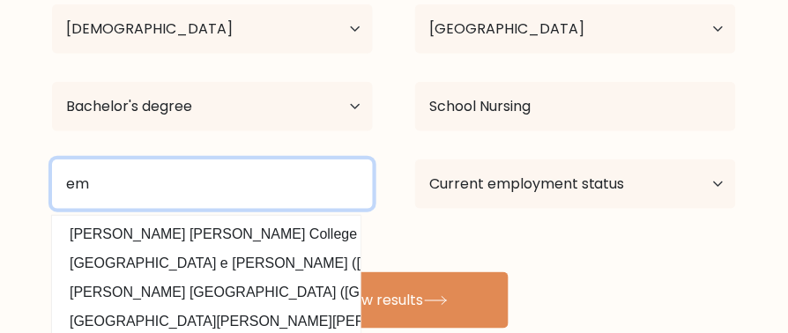
type input "e"
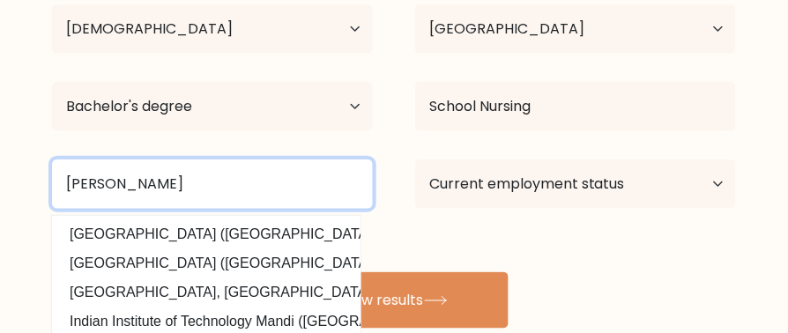
type input "manila"
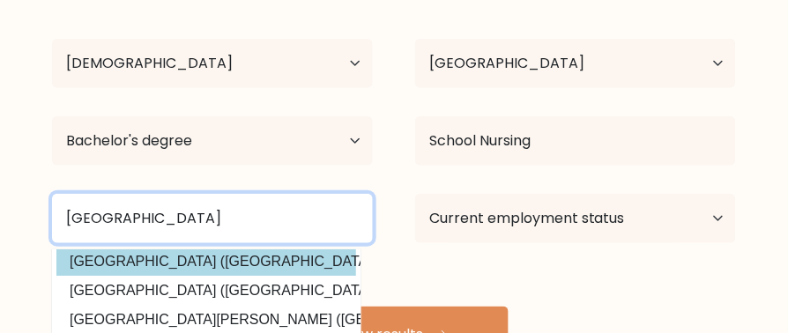
scroll to position [0, 0]
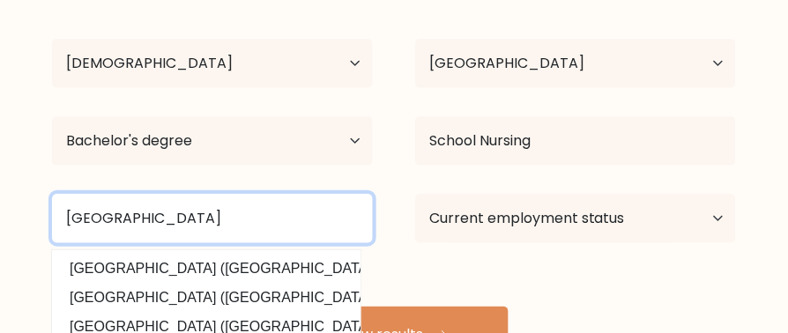
click at [192, 210] on input "manila" at bounding box center [212, 218] width 321 height 49
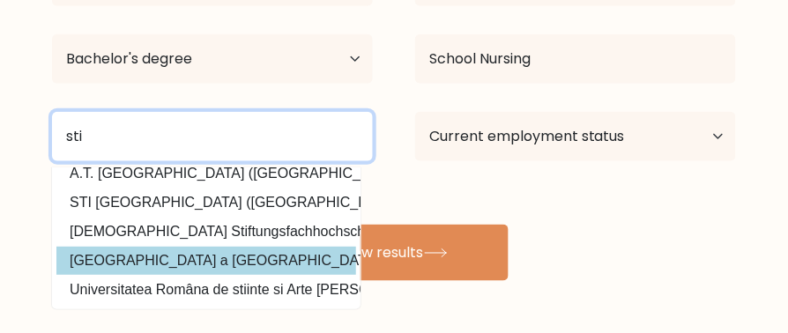
scroll to position [259, 0]
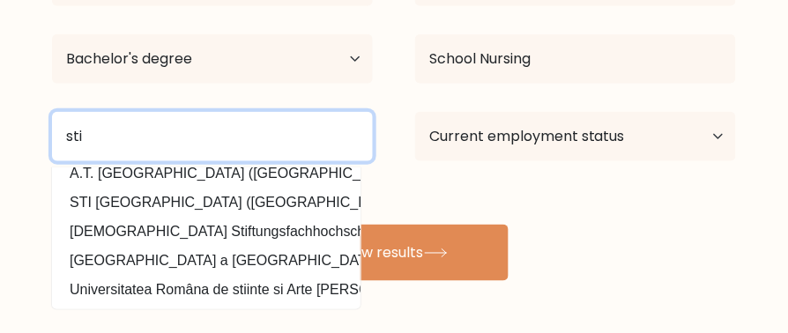
click at [143, 128] on input "sti" at bounding box center [212, 136] width 321 height 49
type input "s"
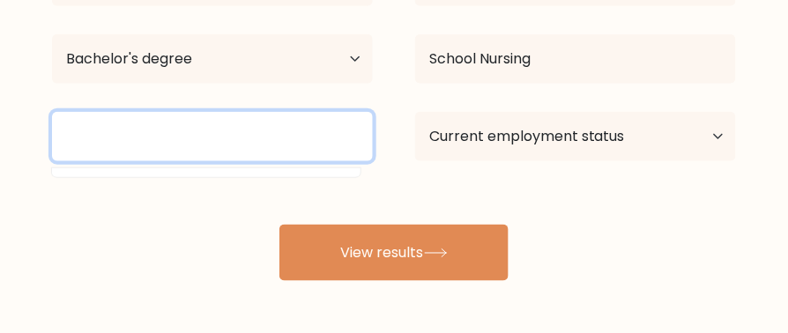
scroll to position [0, 0]
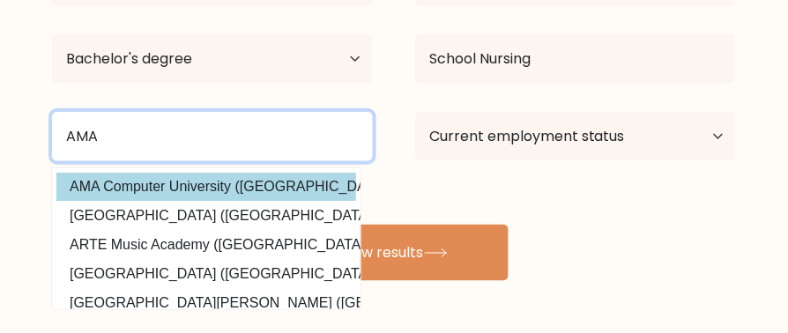
type input "AMA"
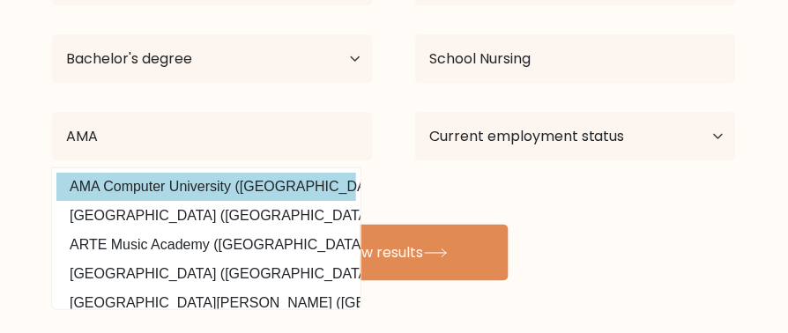
drag, startPoint x: 145, startPoint y: 186, endPoint x: 166, endPoint y: 183, distance: 20.6
click at [166, 183] on div "rose dimaranan Age Under 18 years old 18-24 years old 25-34 years old 35-44 yea…" at bounding box center [393, 87] width 705 height 388
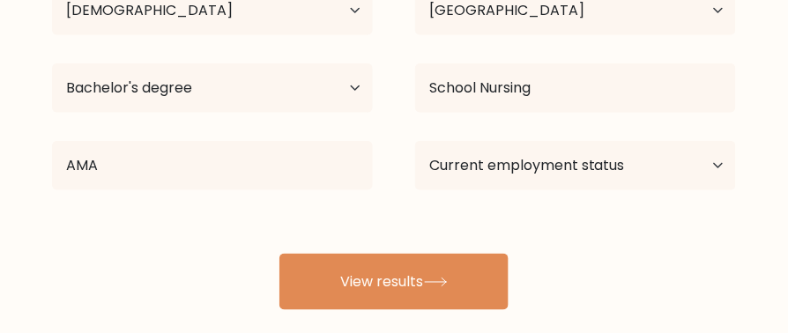
scroll to position [229, 0]
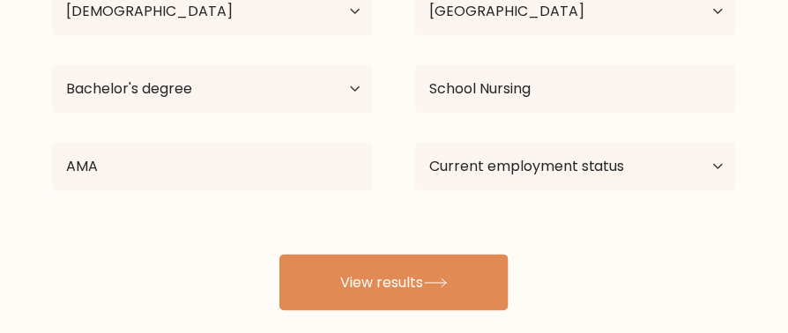
click at [488, 254] on div "rose dimaranan Age Under 18 years old 18-24 years old 25-34 years old 35-44 yea…" at bounding box center [393, 117] width 705 height 388
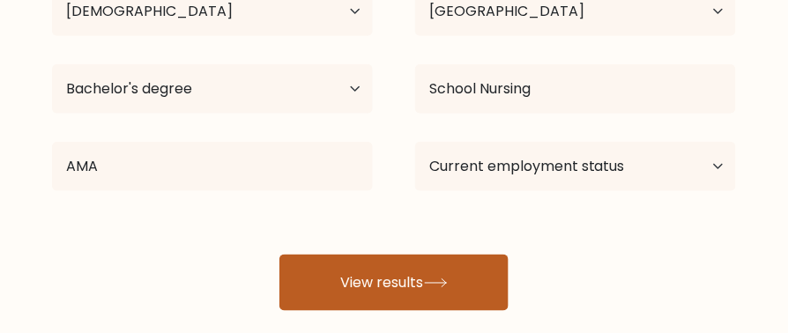
click at [390, 275] on button "View results" at bounding box center [394, 283] width 229 height 56
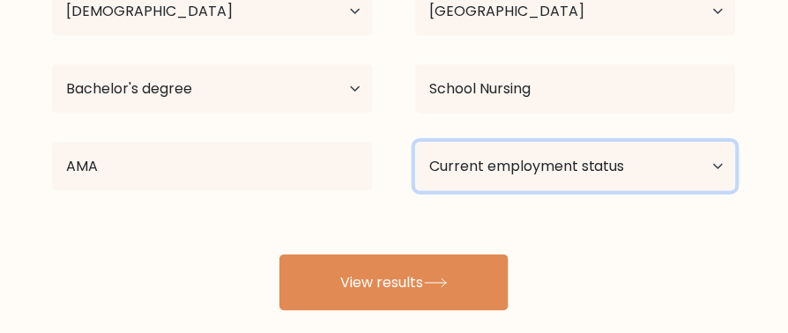
click at [563, 165] on select "Current employment status Employed Student Retired Other / prefer not to answer" at bounding box center [575, 166] width 321 height 49
select select "employed"
click at [415, 142] on select "Current employment status Employed Student Retired Other / prefer not to answer" at bounding box center [575, 166] width 321 height 49
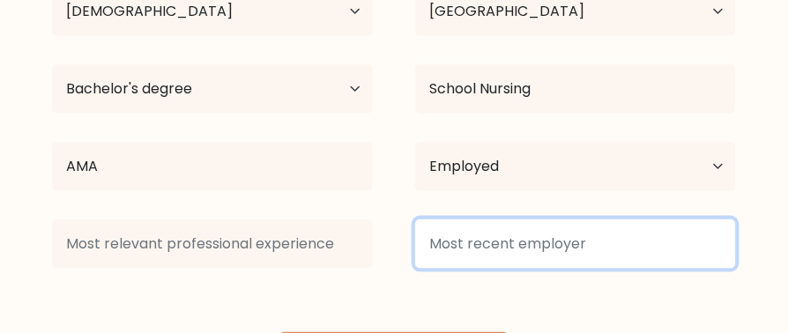
click at [453, 262] on input at bounding box center [575, 244] width 321 height 49
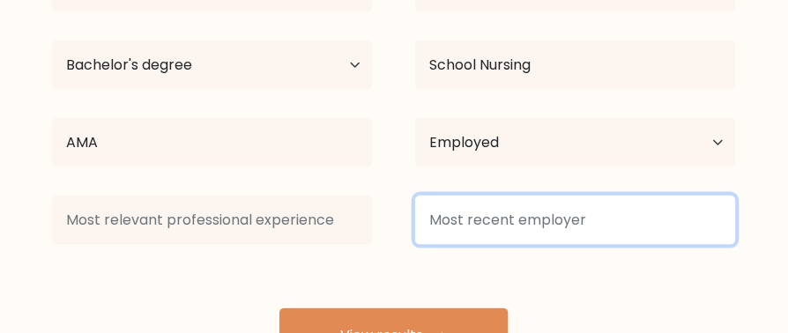
scroll to position [282, 0]
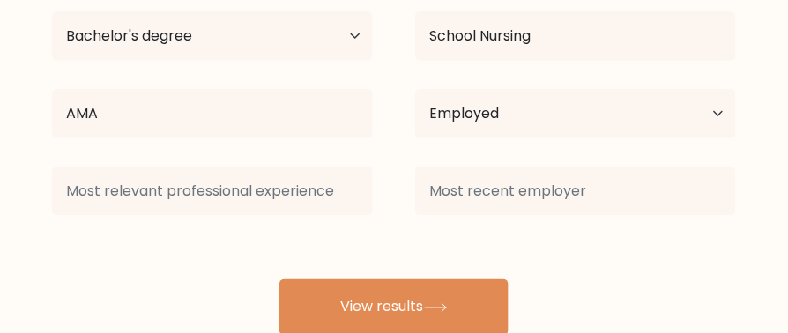
click at [224, 161] on div at bounding box center [212, 191] width 363 height 63
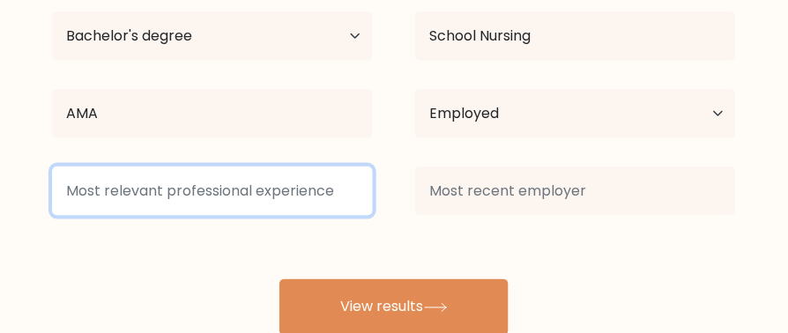
click at [211, 183] on input at bounding box center [212, 191] width 321 height 49
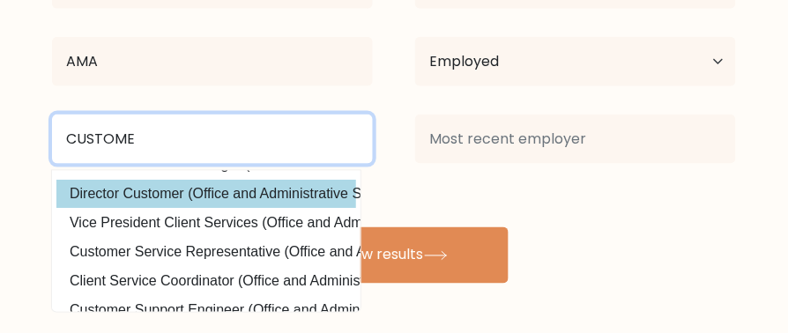
scroll to position [27, 0]
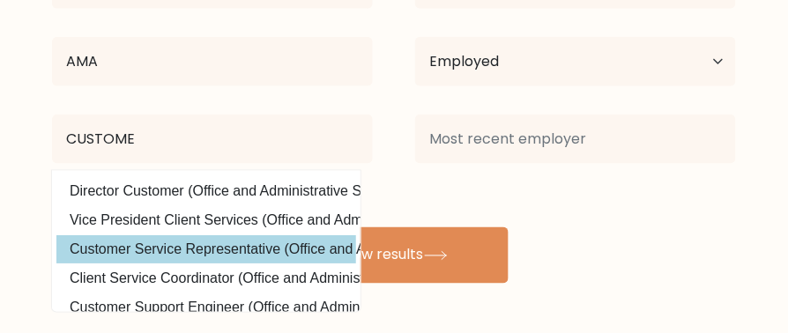
click at [203, 246] on option "Customer Service Representative (Office and Administrative Support)" at bounding box center [206, 249] width 300 height 28
type input "Customer Service Representative"
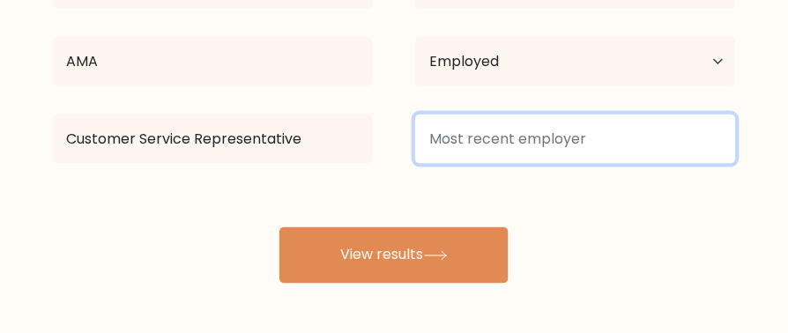
click at [481, 129] on input at bounding box center [575, 139] width 321 height 49
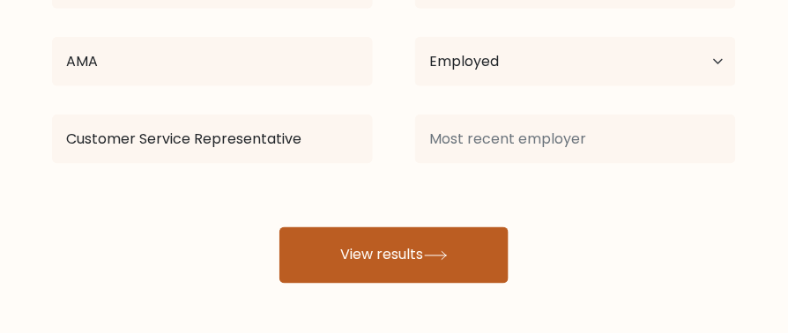
click at [411, 245] on button "View results" at bounding box center [394, 255] width 229 height 56
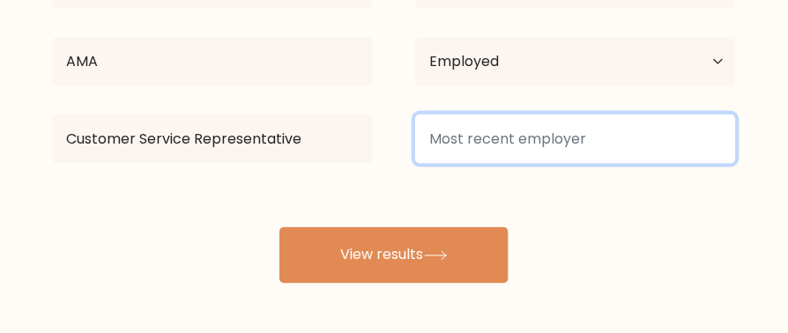
click at [457, 144] on input at bounding box center [575, 139] width 321 height 49
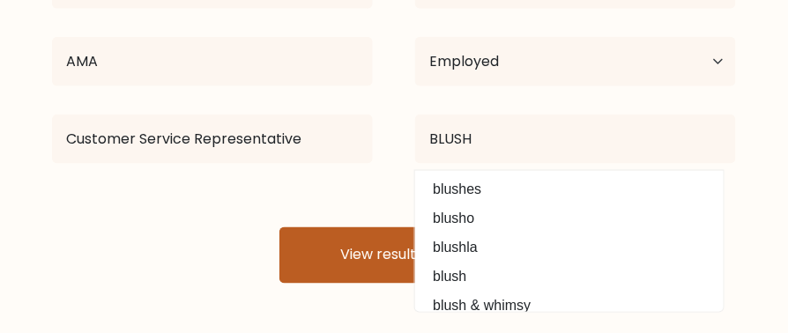
click at [475, 283] on option "blush" at bounding box center [570, 277] width 300 height 28
type input "blush"
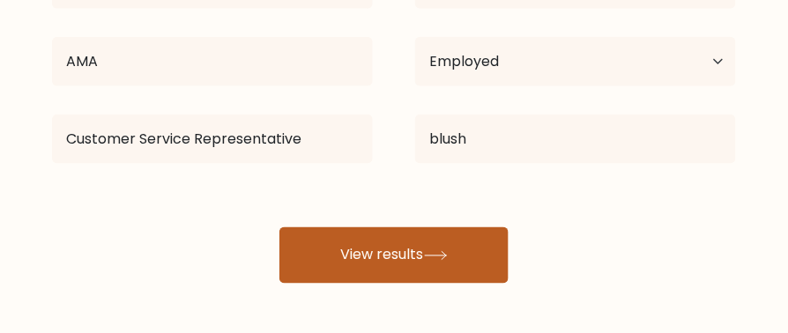
click at [472, 254] on button "View results" at bounding box center [394, 255] width 229 height 56
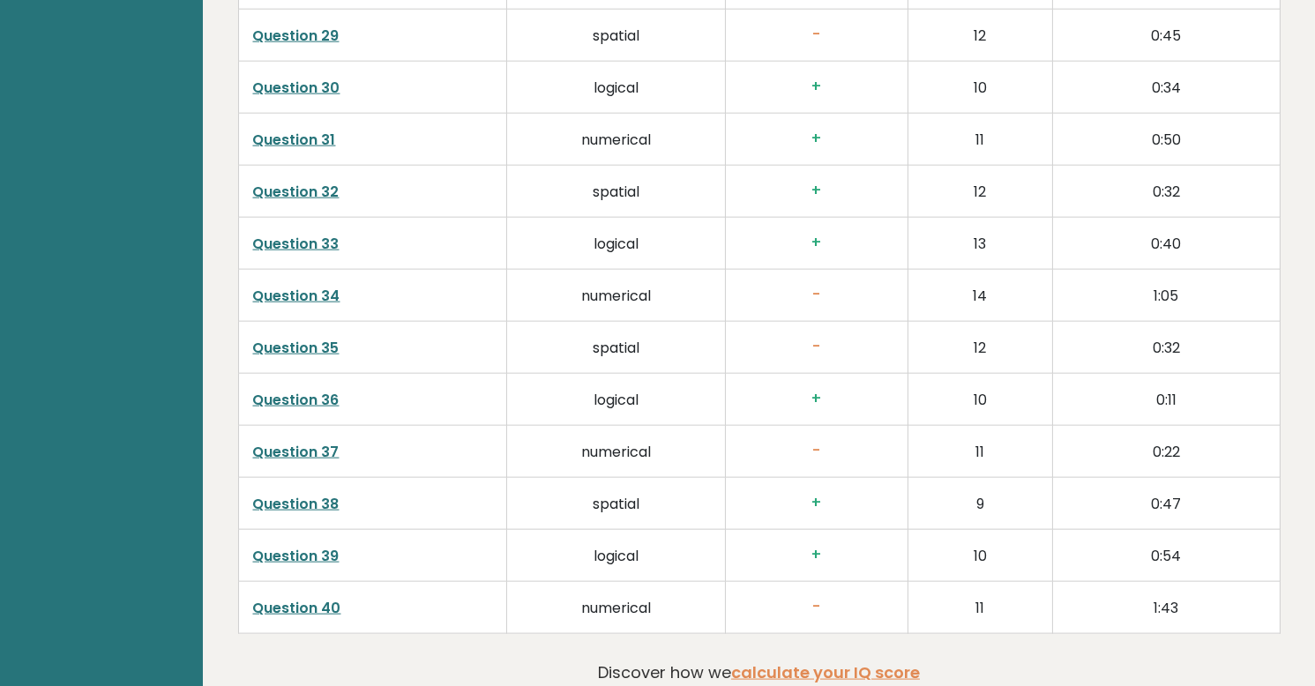
scroll to position [4237, 0]
